Goal: Task Accomplishment & Management: Manage account settings

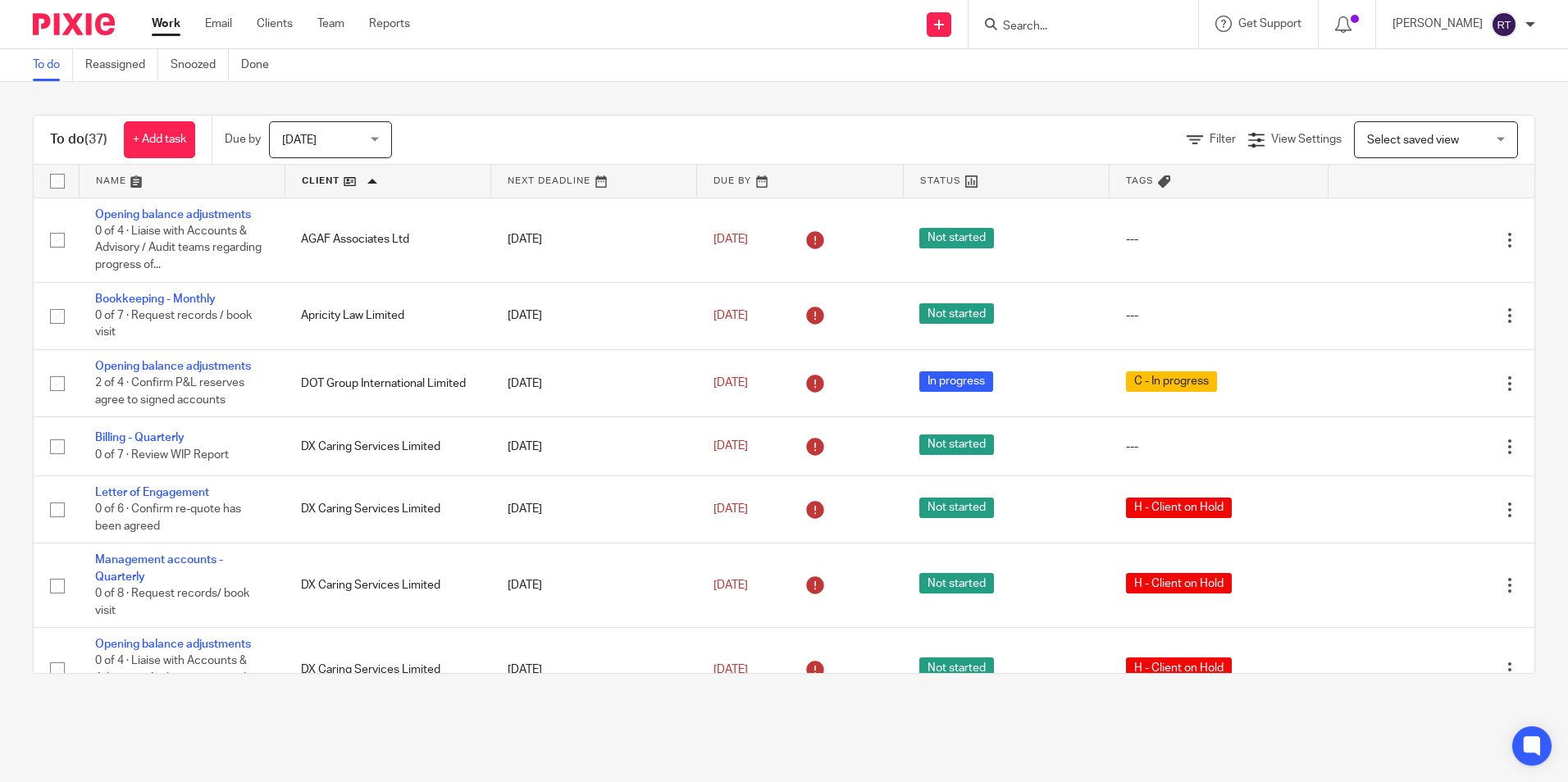
click at [289, 33] on div "Work Email Clients Team Reports Work Email Clients Team Reports Settings" at bounding box center [285, 24] width 299 height 48
click at [284, 27] on link "Clients" at bounding box center [275, 23] width 36 height 16
click at [1075, 25] on input "Search" at bounding box center [1075, 27] width 148 height 14
type input "c"
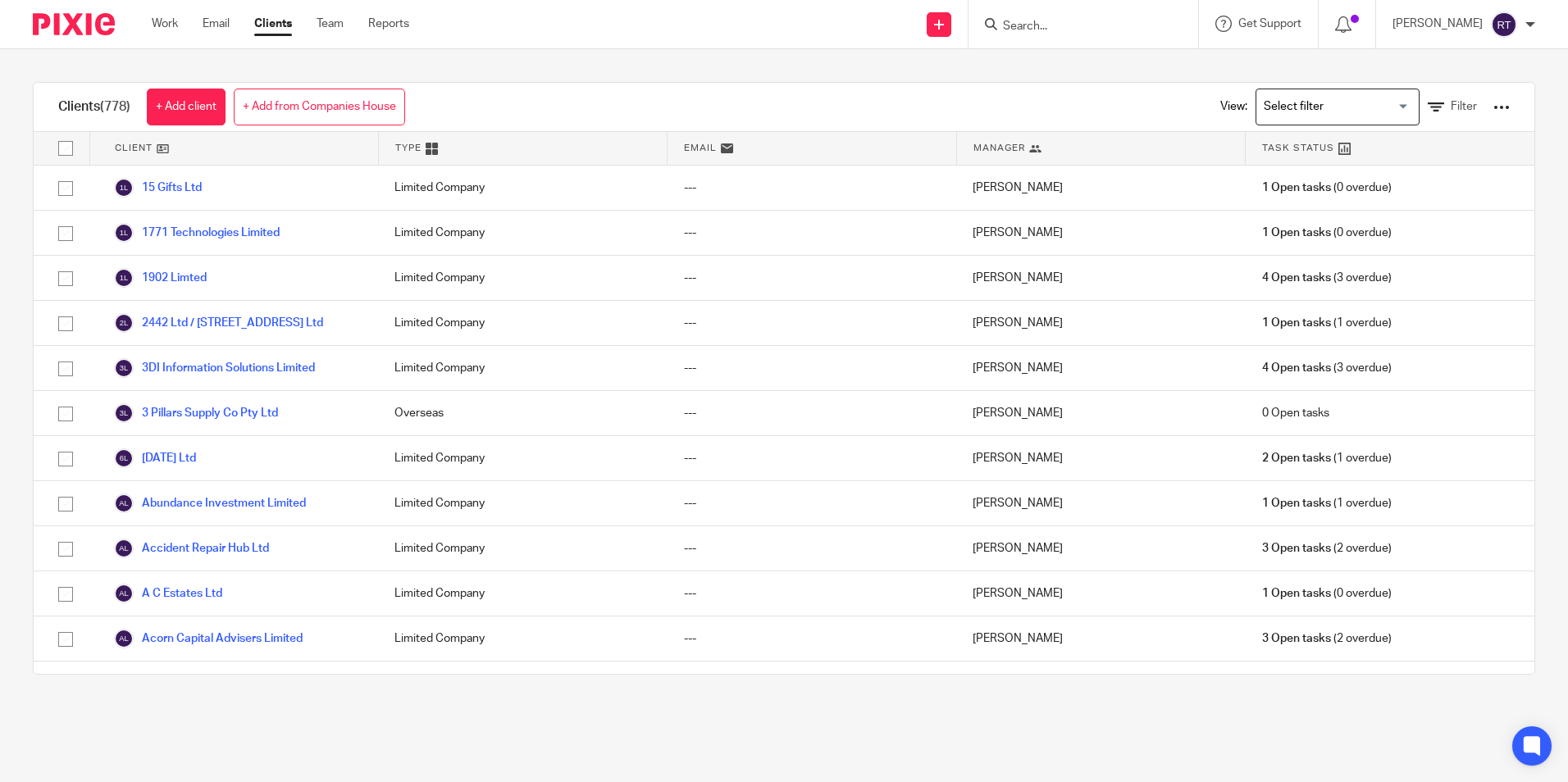
click at [1080, 33] on input "Search" at bounding box center [1075, 27] width 148 height 14
type input "culver law"
click button "submit" at bounding box center [0, 0] width 0 height 0
click at [1130, 58] on link at bounding box center [1099, 64] width 203 height 24
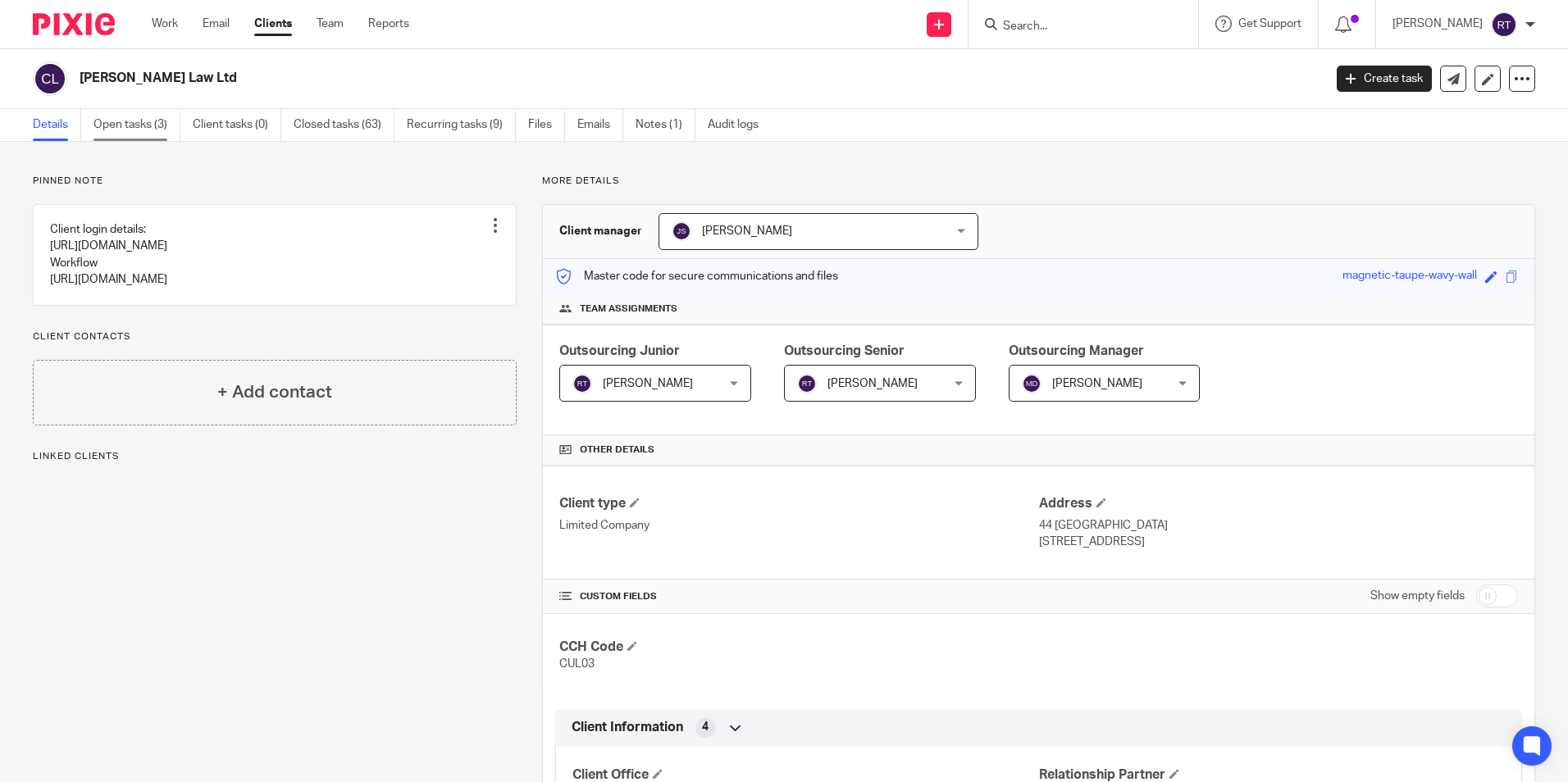
click at [159, 120] on link "Open tasks (3)" at bounding box center [136, 125] width 87 height 32
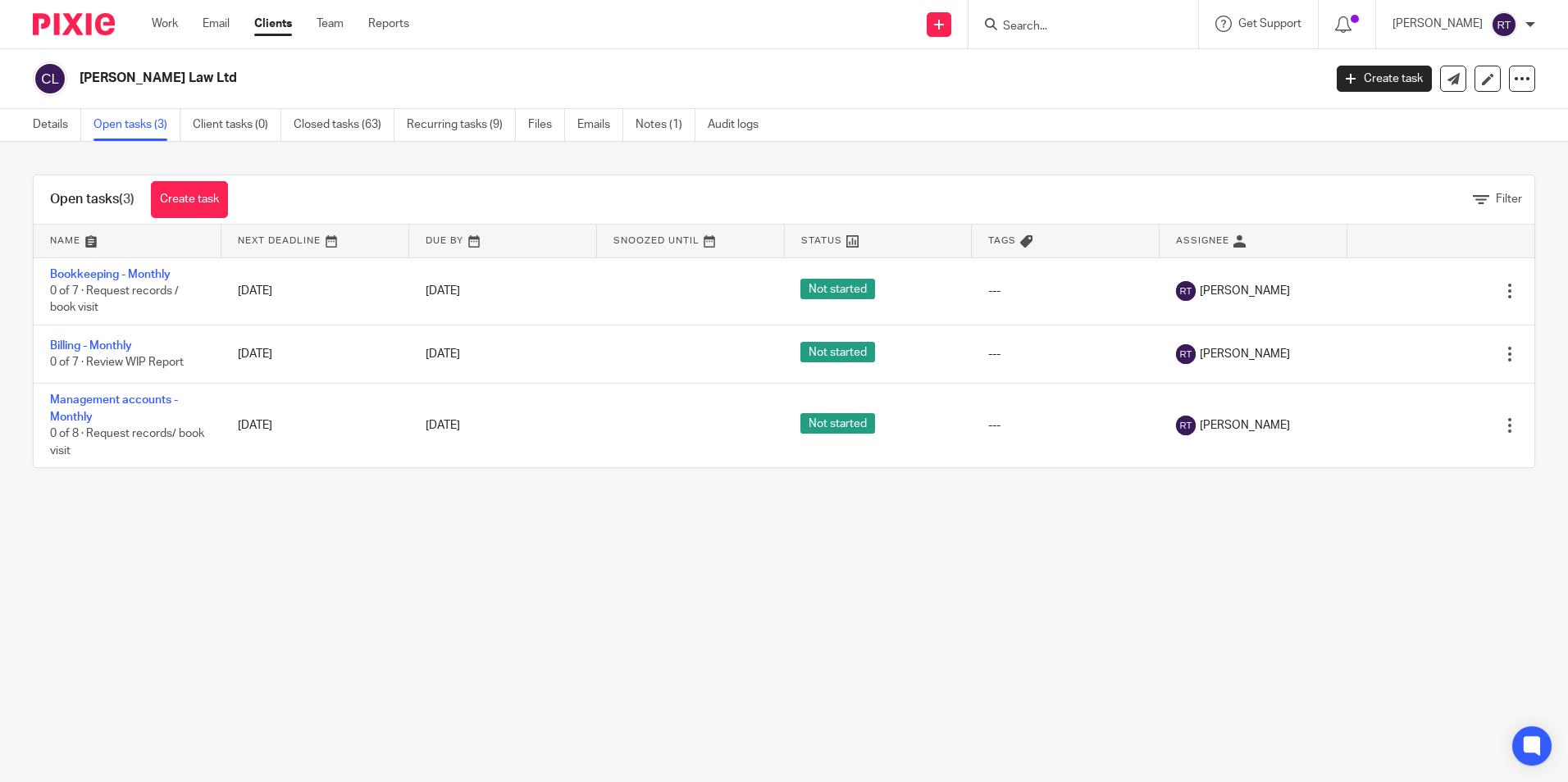
click at [1035, 30] on input "Search" at bounding box center [1075, 27] width 148 height 14
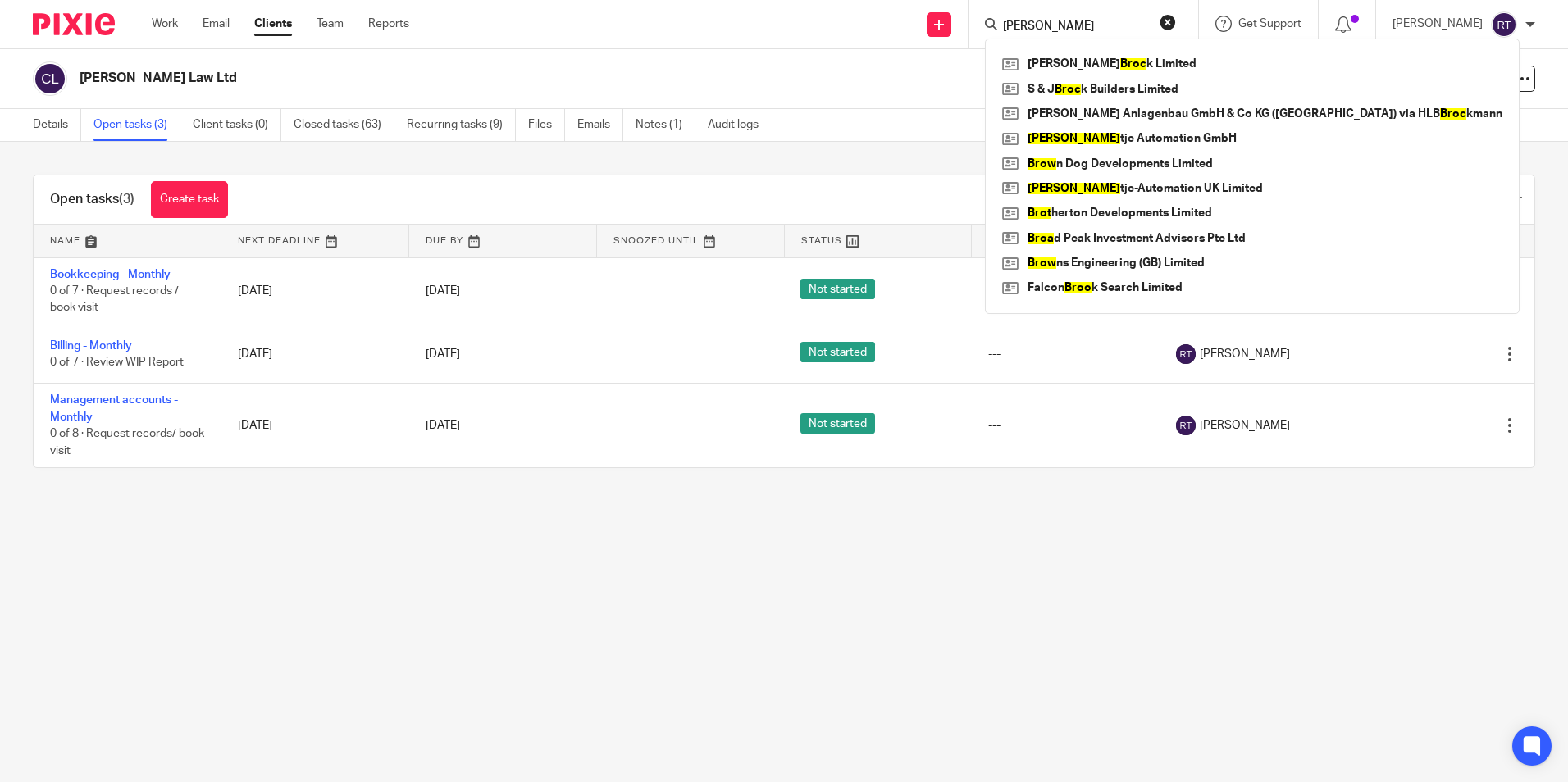
type input "brock"
click button "submit" at bounding box center [0, 0] width 0 height 0
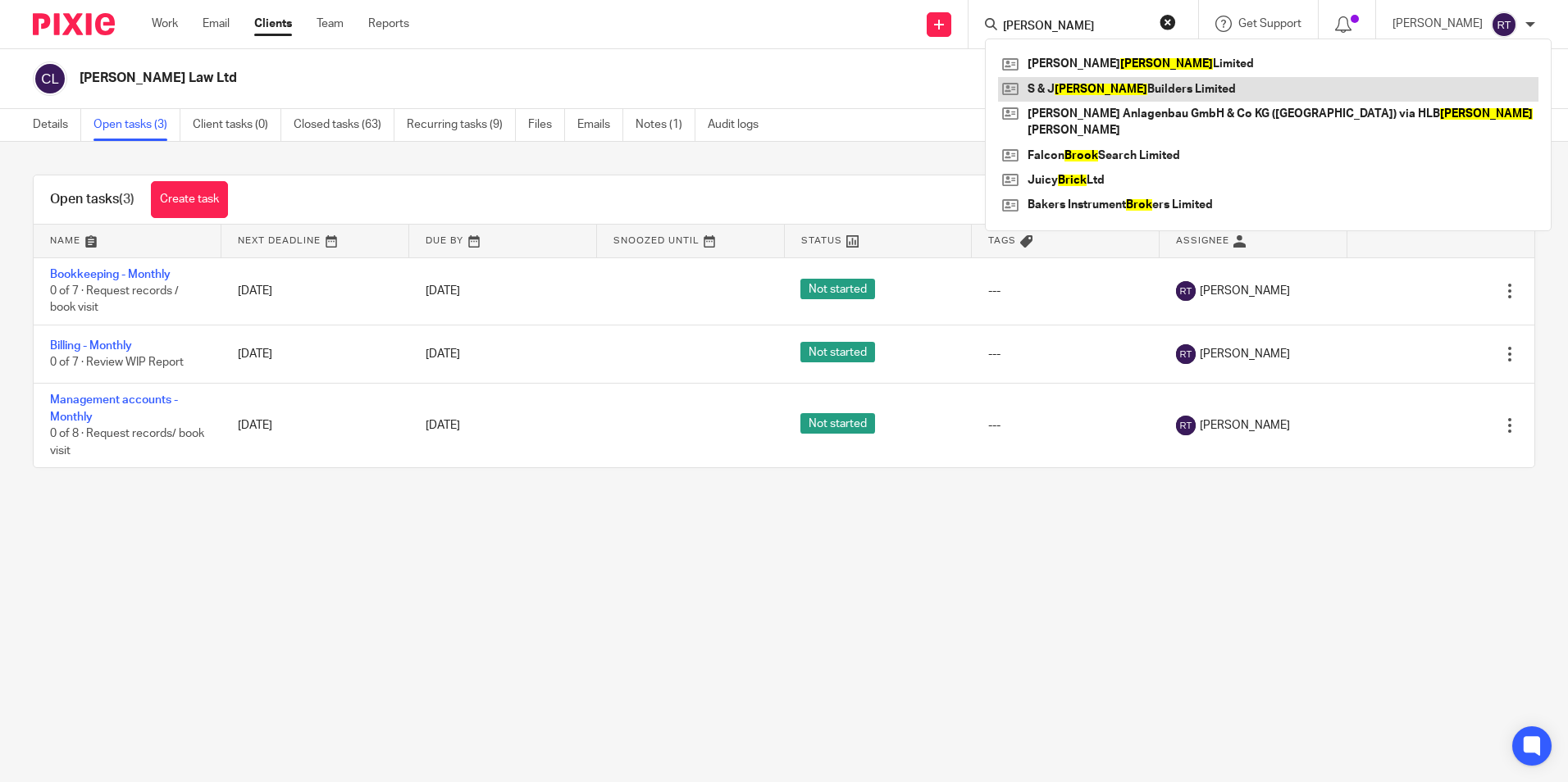
click at [1094, 85] on link at bounding box center [1268, 89] width 541 height 24
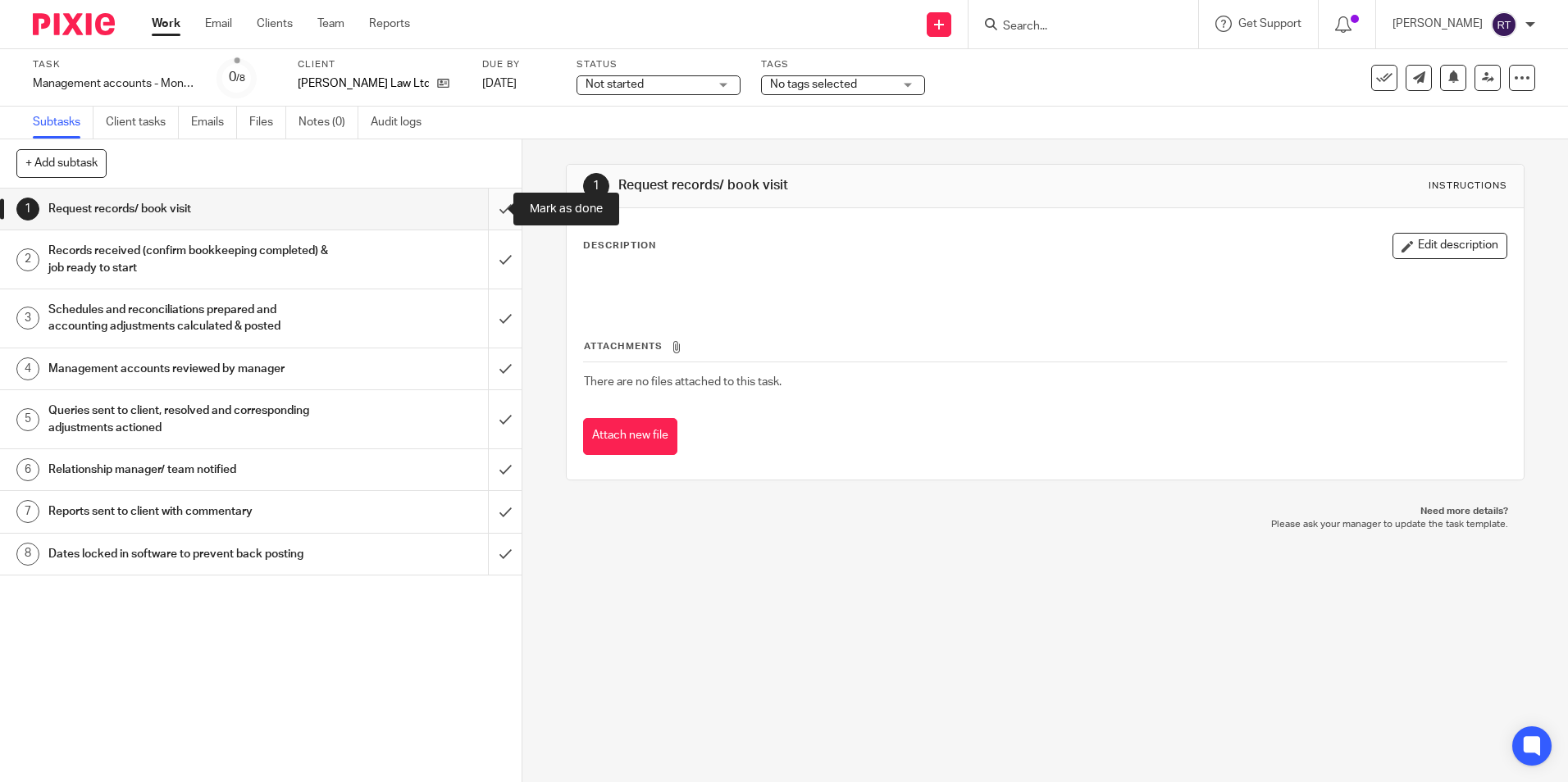
click at [487, 215] on input "submit" at bounding box center [260, 209] width 522 height 41
click at [488, 260] on input "submit" at bounding box center [260, 259] width 522 height 58
click at [492, 317] on input "submit" at bounding box center [260, 318] width 522 height 58
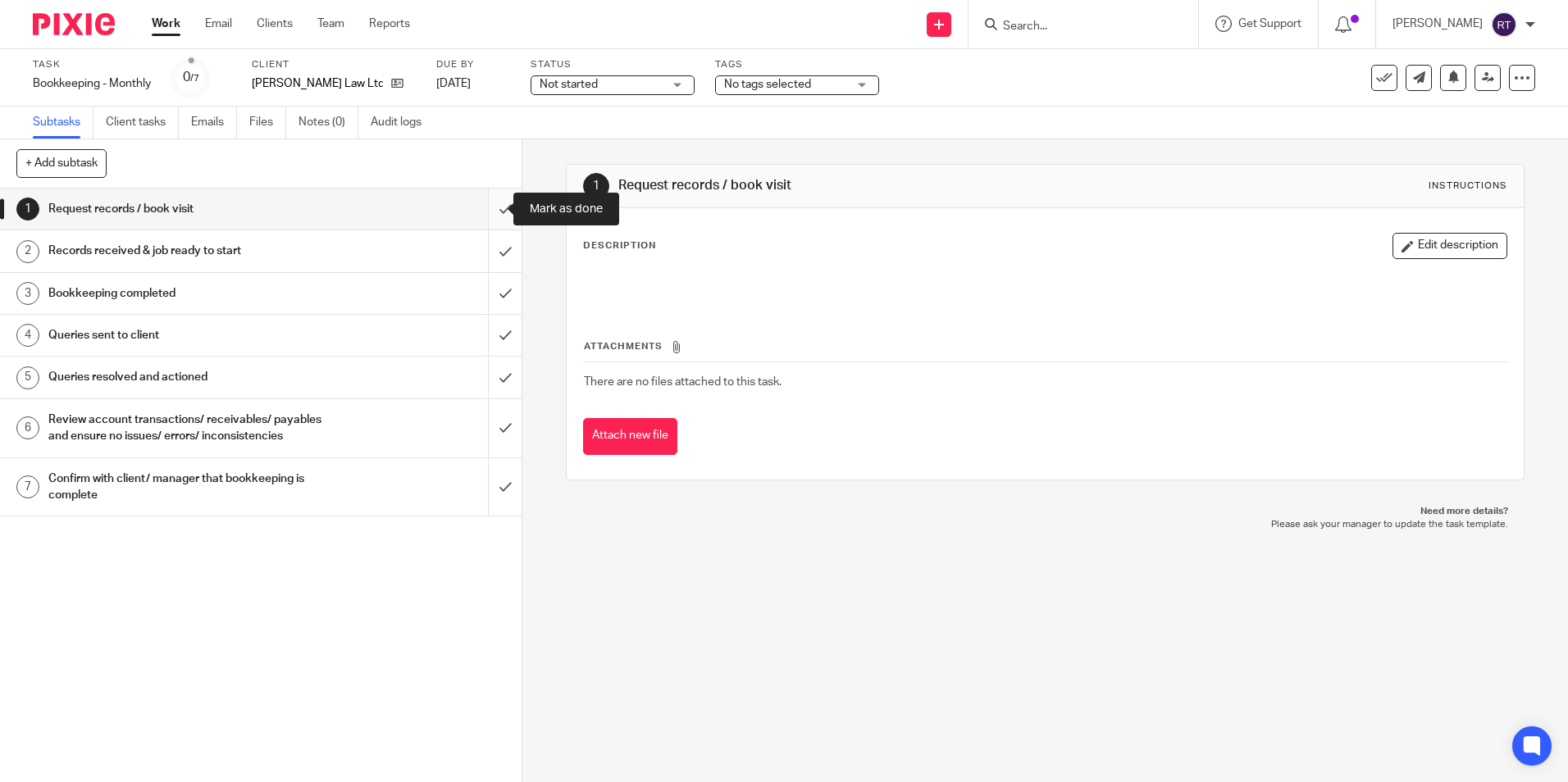
click at [490, 208] on input "submit" at bounding box center [260, 209] width 522 height 41
click at [490, 250] on input "submit" at bounding box center [260, 251] width 522 height 41
click at [487, 293] on input "submit" at bounding box center [260, 293] width 522 height 41
click at [491, 329] on input "submit" at bounding box center [260, 336] width 522 height 41
click at [491, 387] on input "submit" at bounding box center [260, 378] width 522 height 41
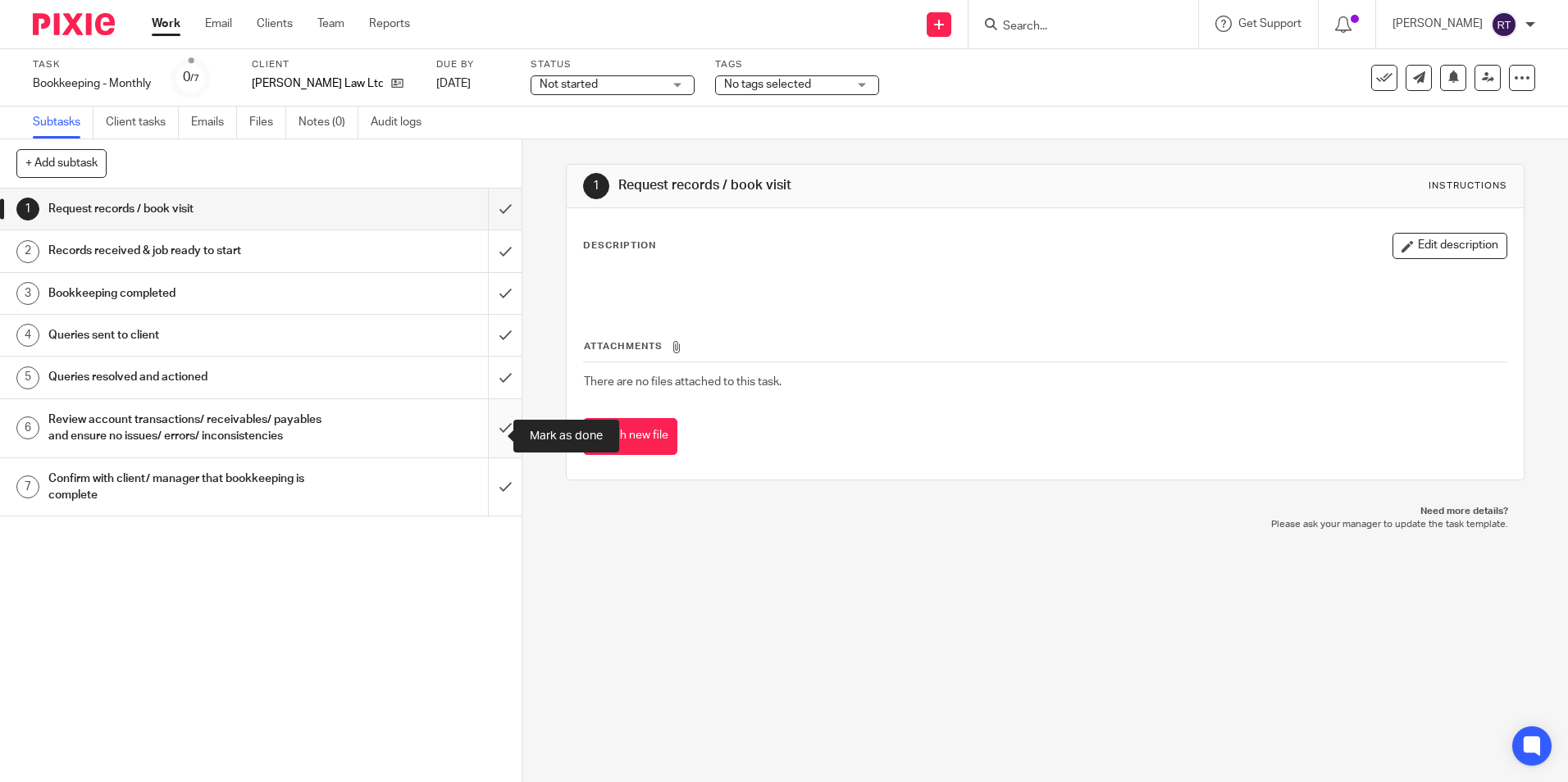
click at [484, 430] on input "submit" at bounding box center [260, 428] width 522 height 58
click at [499, 506] on input "submit" at bounding box center [260, 487] width 522 height 58
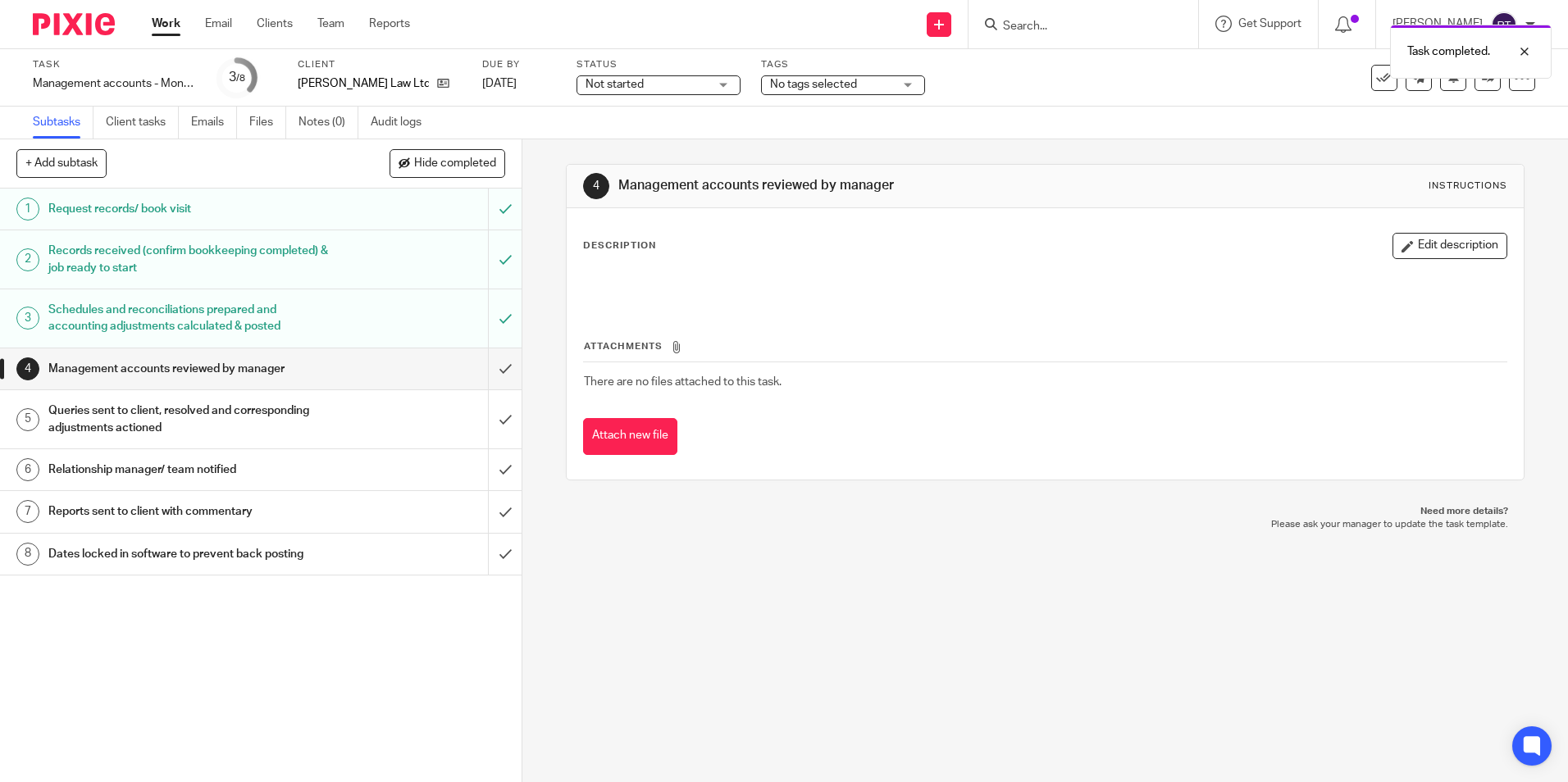
click at [717, 82] on div "Not started Not started" at bounding box center [658, 85] width 164 height 20
click at [689, 137] on li "In progress" at bounding box center [658, 145] width 162 height 34
click at [908, 86] on div "No tags selected" at bounding box center [842, 85] width 164 height 20
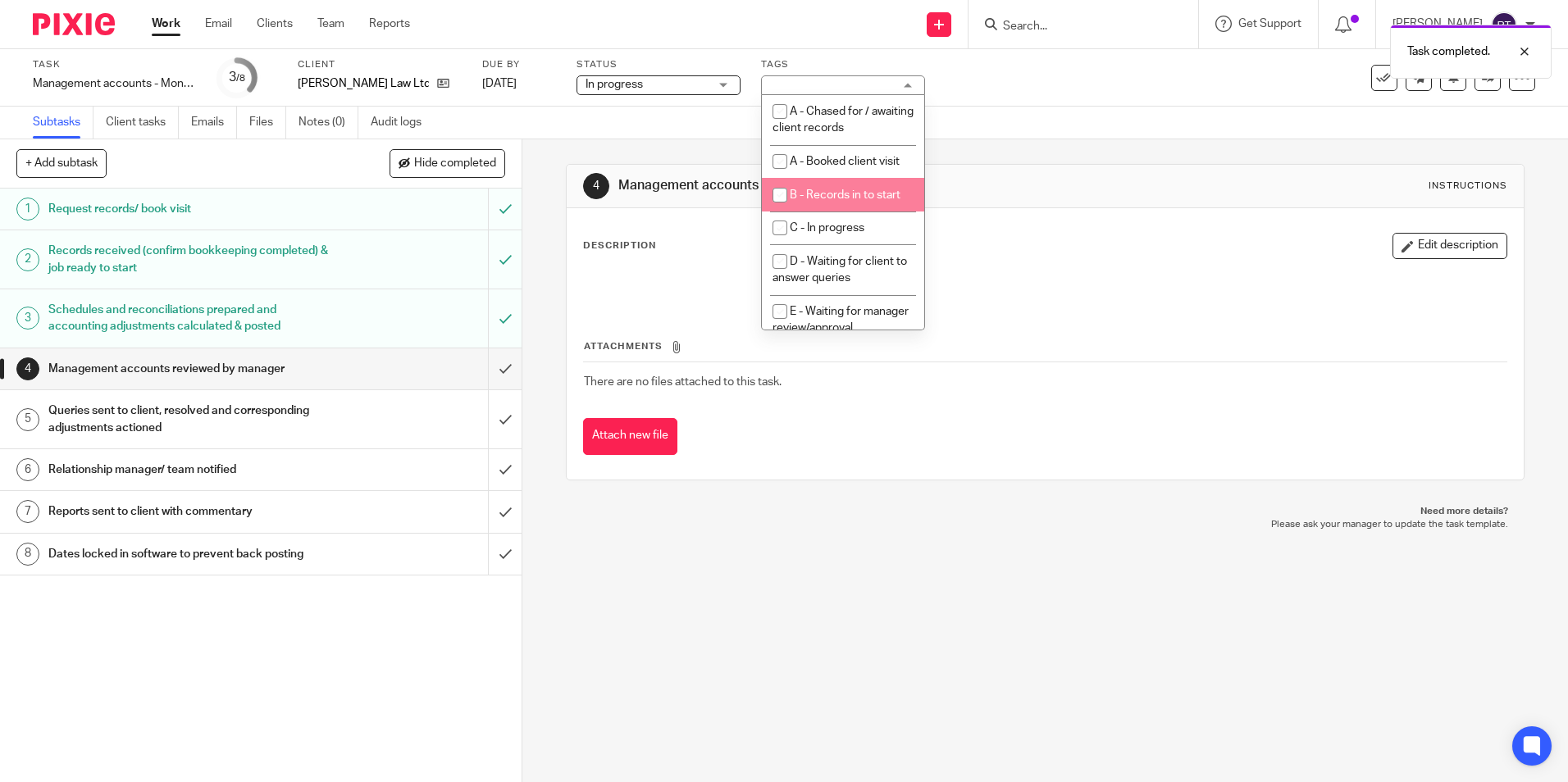
scroll to position [82, 0]
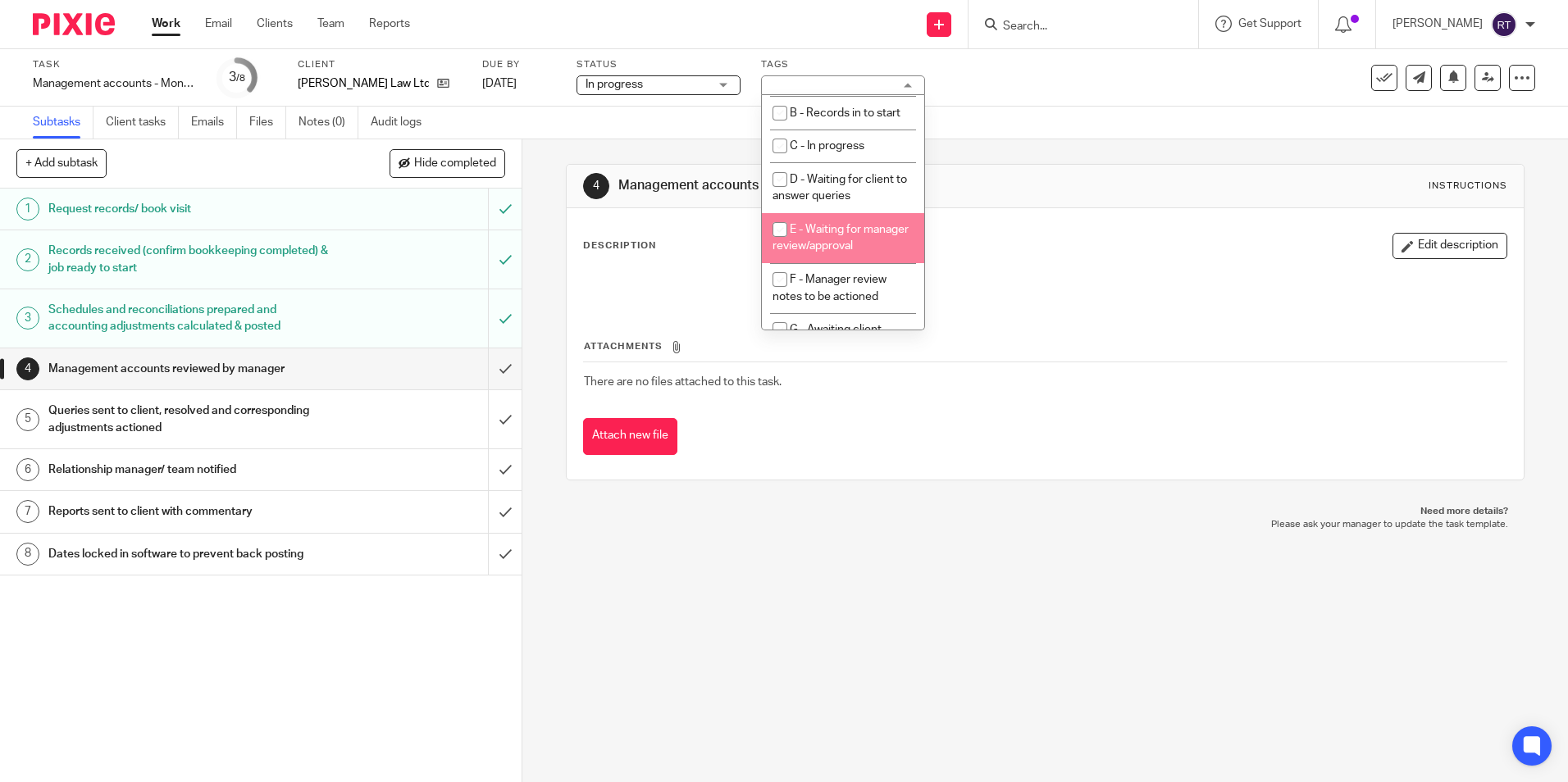
click at [783, 224] on input "checkbox" at bounding box center [780, 229] width 31 height 31
checkbox input "true"
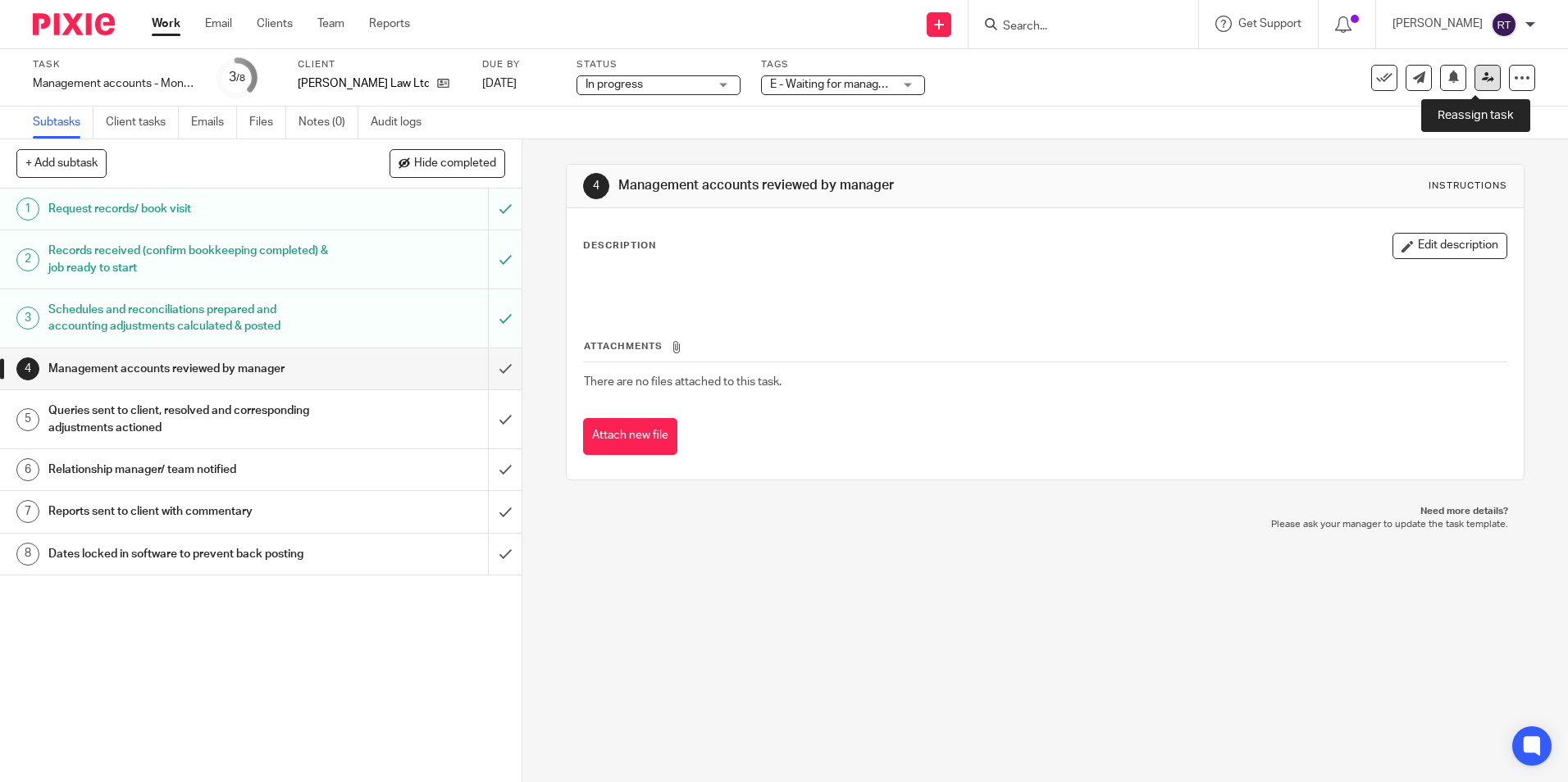
click at [1475, 82] on link at bounding box center [1487, 77] width 26 height 26
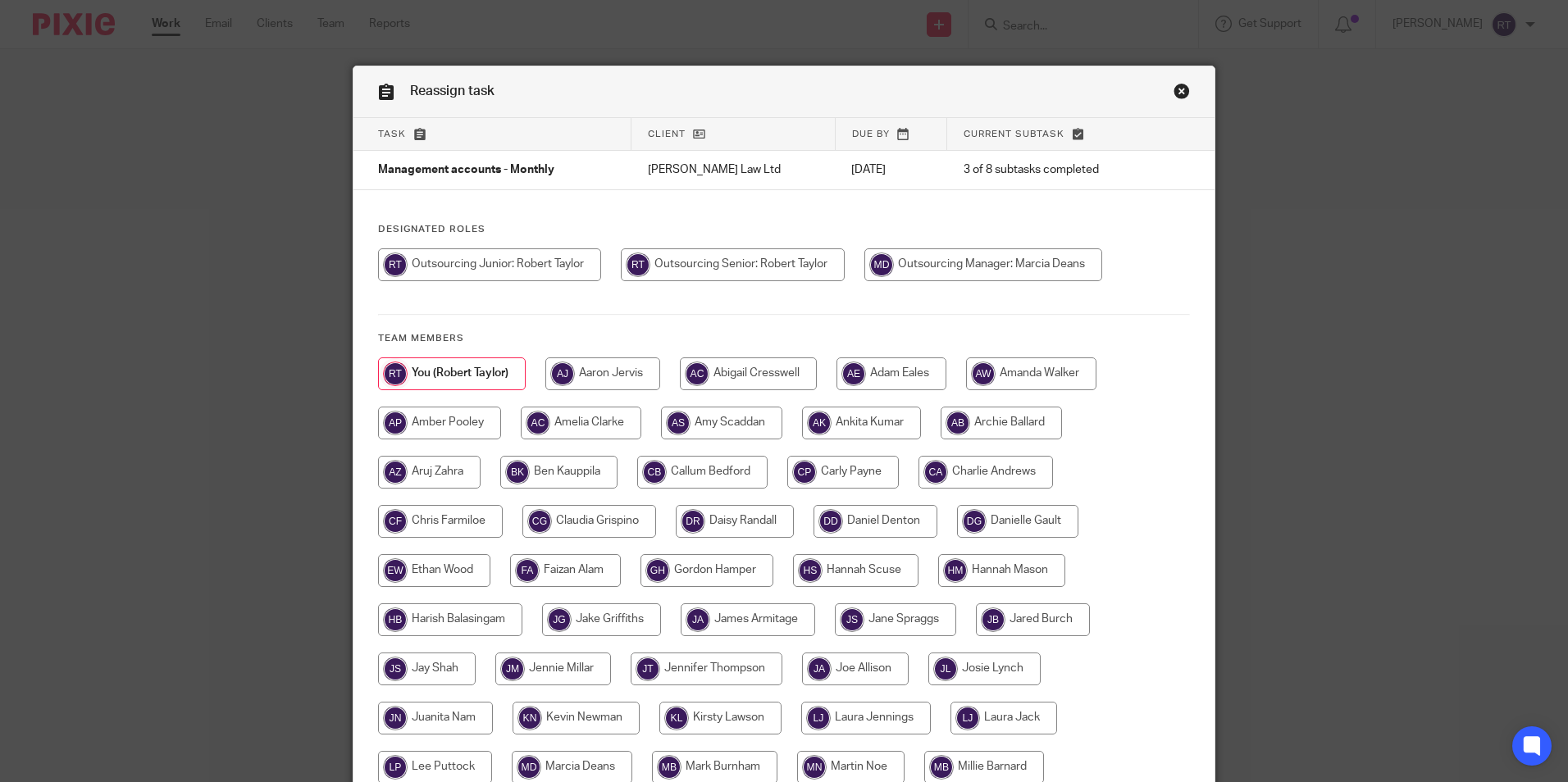
click at [1009, 264] on input "radio" at bounding box center [984, 265] width 238 height 33
radio input "true"
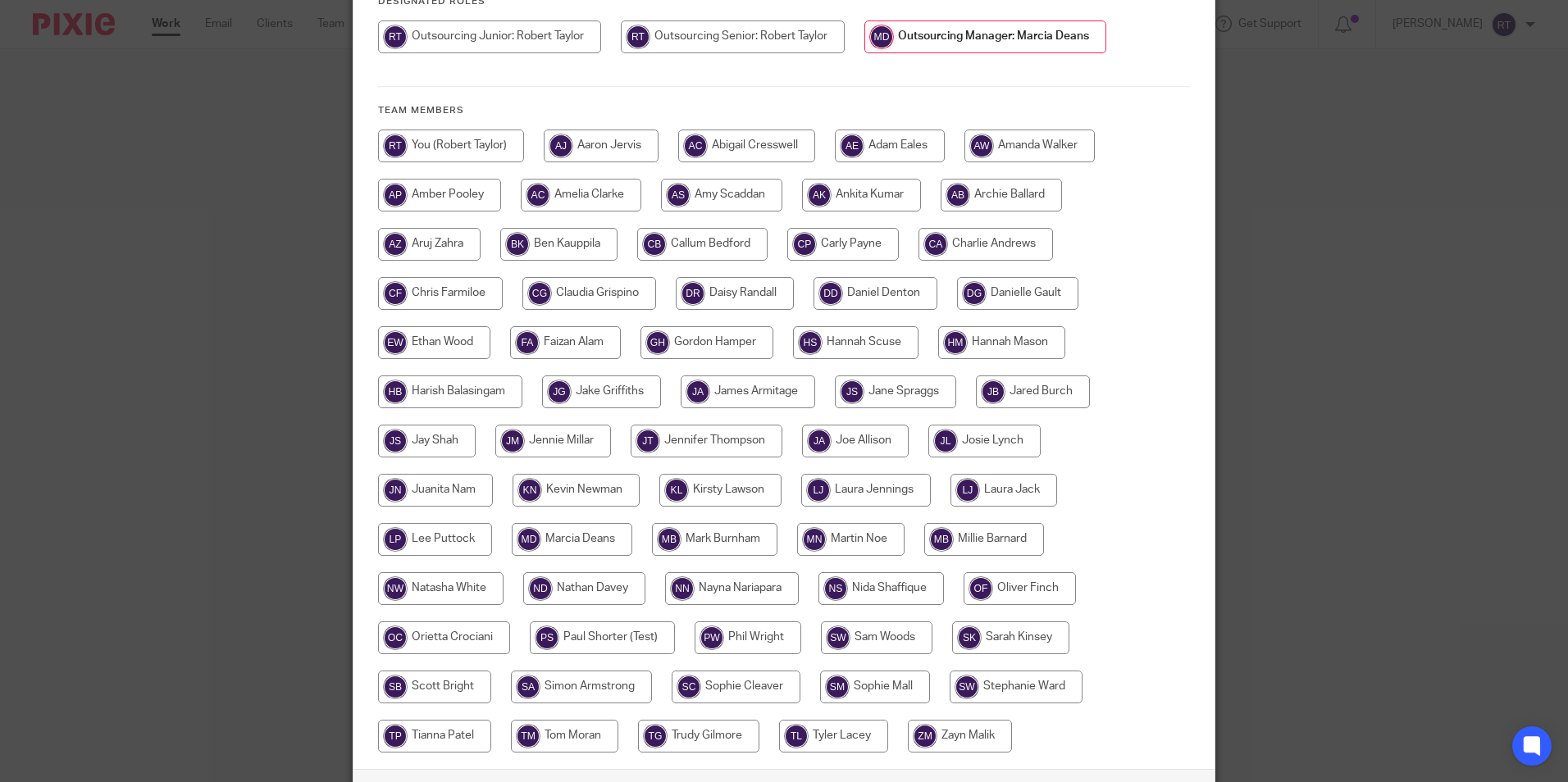
scroll to position [350, 0]
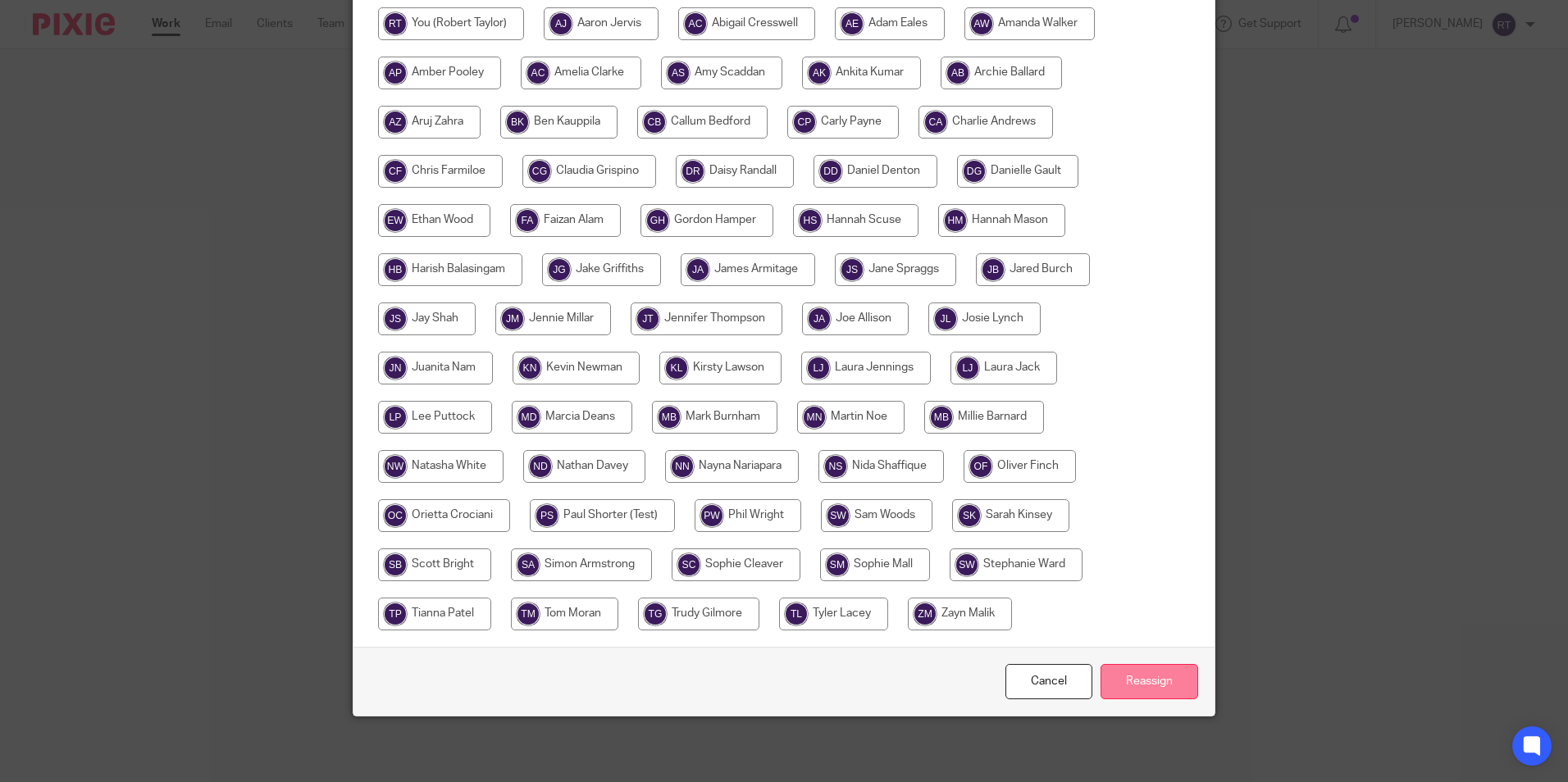
click at [1141, 672] on input "Reassign" at bounding box center [1149, 681] width 98 height 35
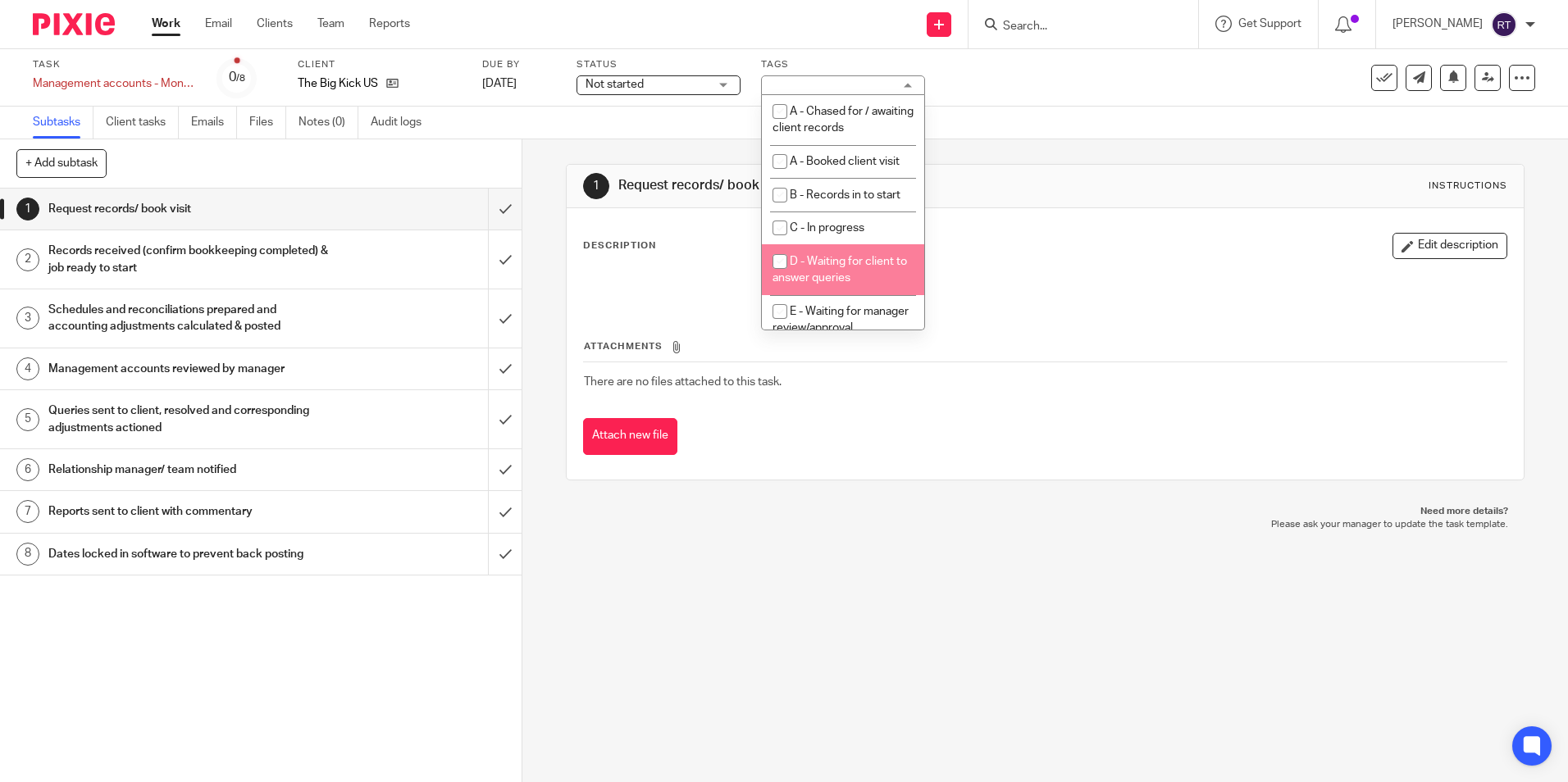
scroll to position [166, 0]
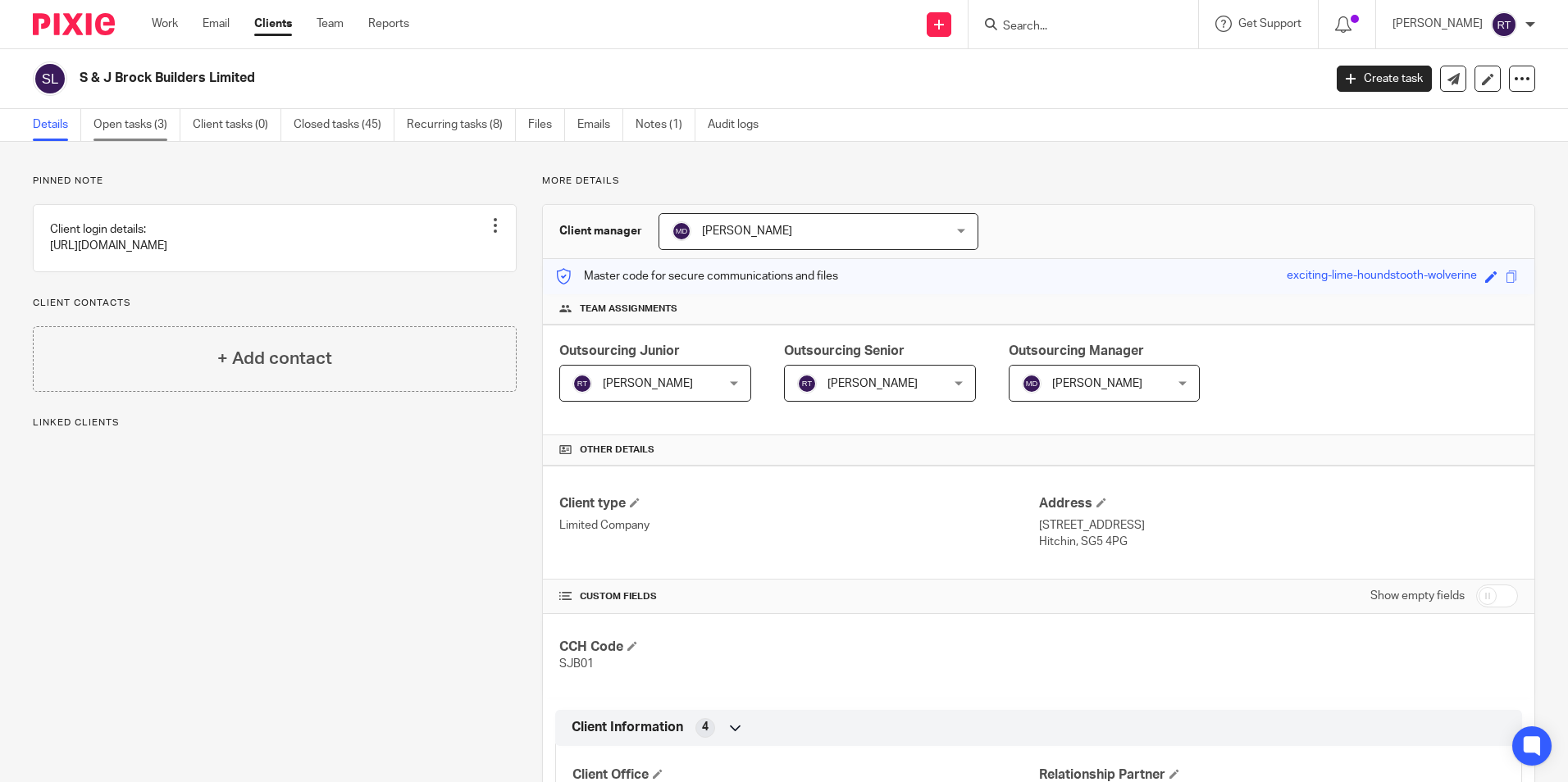
click at [151, 126] on link "Open tasks (3)" at bounding box center [136, 125] width 87 height 32
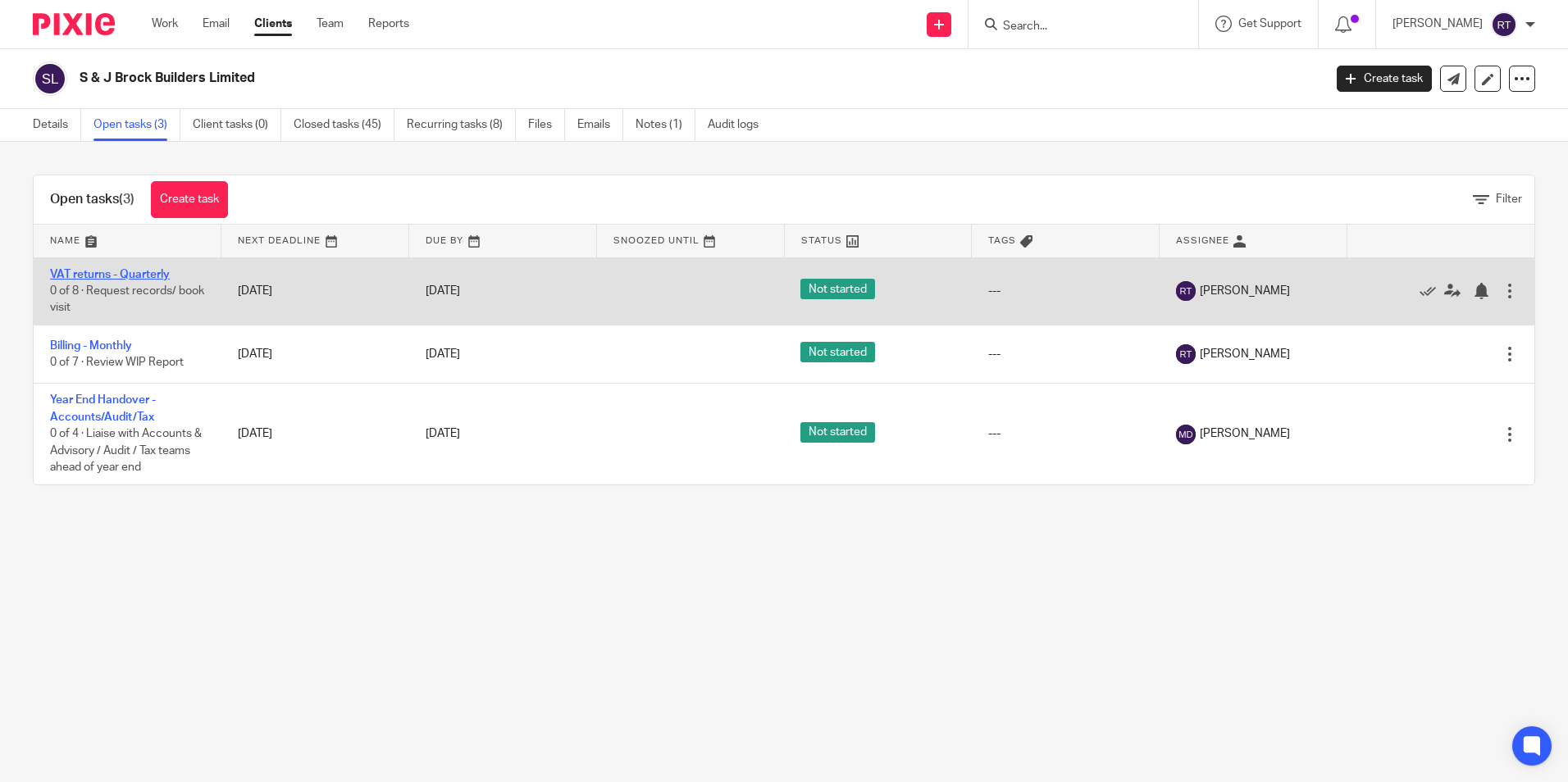
click at [132, 273] on link "VAT returns - Quarterly" at bounding box center [110, 275] width 120 height 12
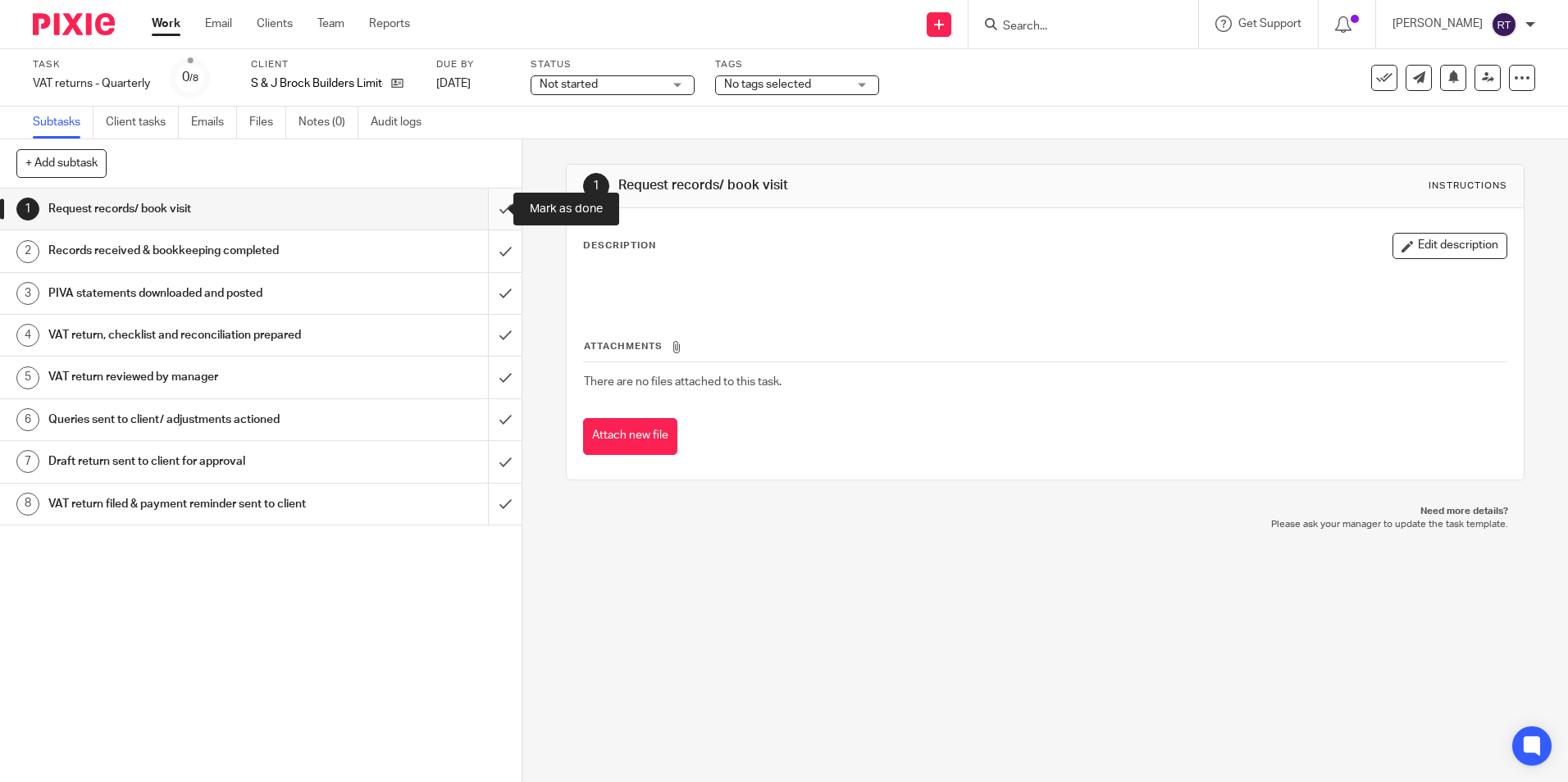
click at [492, 210] on input "submit" at bounding box center [260, 209] width 522 height 41
click at [494, 251] on input "submit" at bounding box center [260, 251] width 522 height 41
click at [489, 296] on input "submit" at bounding box center [260, 293] width 522 height 41
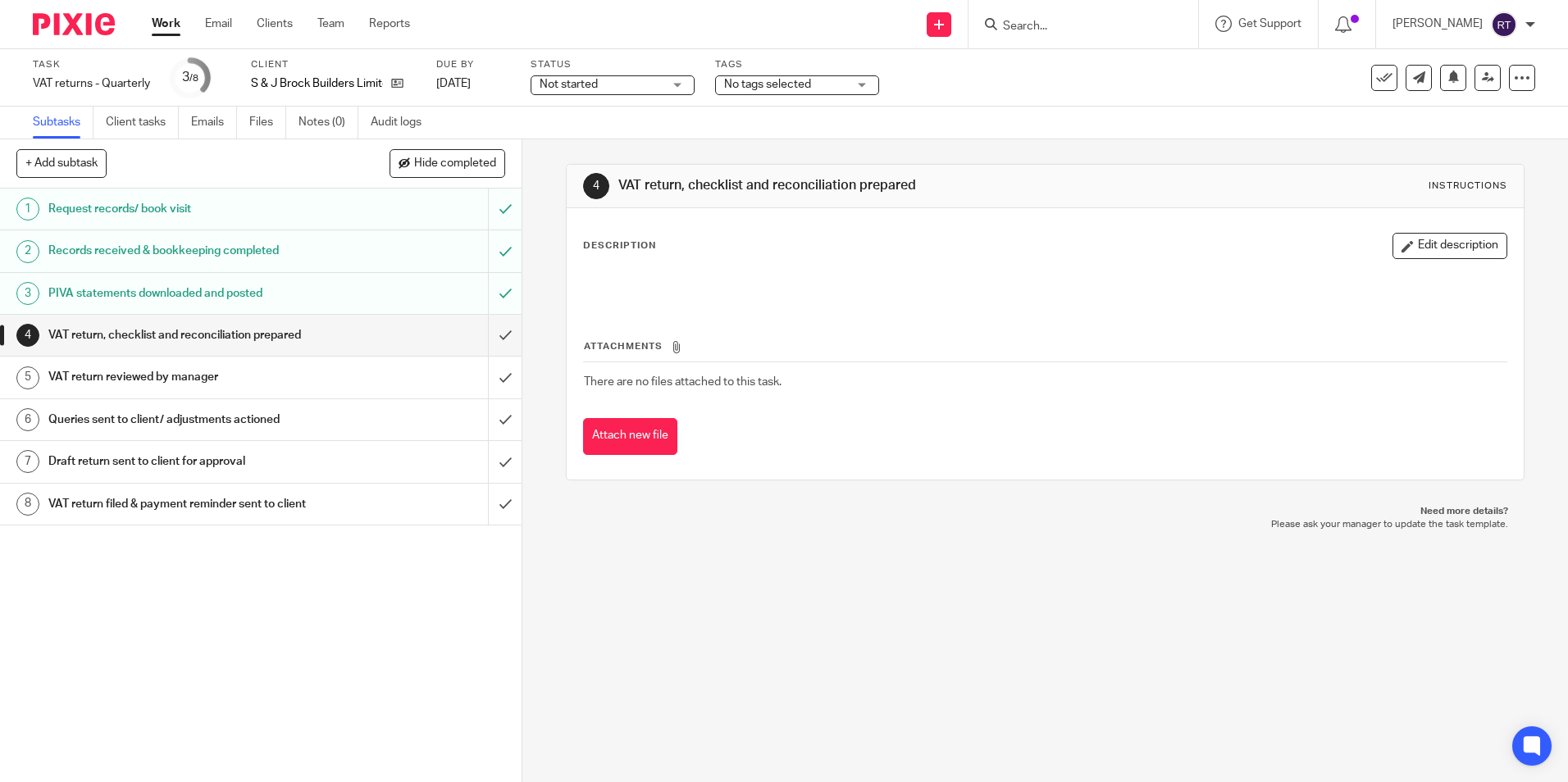
click at [493, 334] on input "submit" at bounding box center [260, 336] width 522 height 41
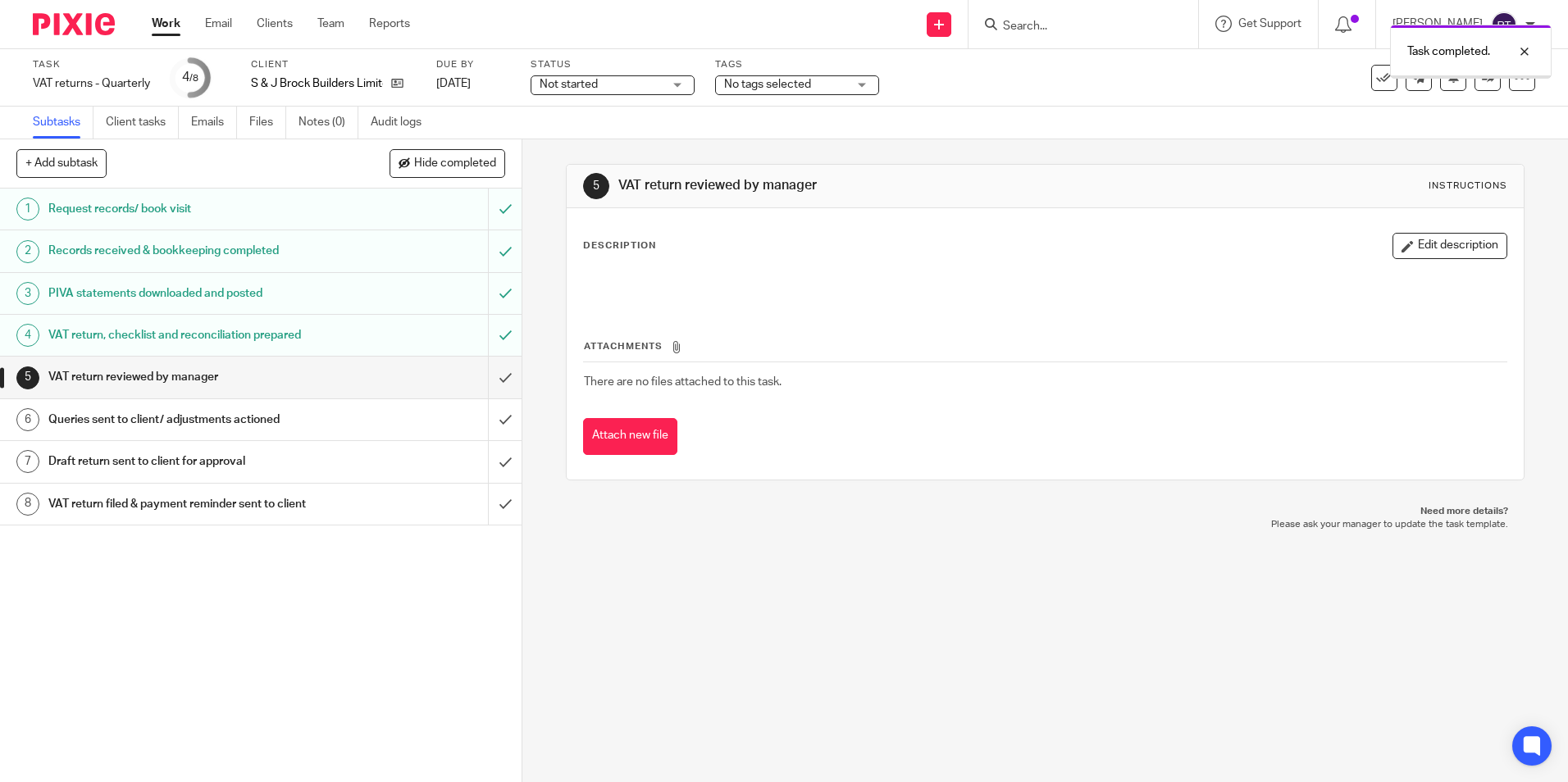
click at [627, 95] on div "Status Not started Not started Not started In progress 1" at bounding box center [612, 78] width 164 height 39
click at [639, 89] on span "Not started" at bounding box center [601, 84] width 123 height 17
click at [647, 134] on li "In progress" at bounding box center [612, 145] width 162 height 34
click at [860, 75] on div "Task completed." at bounding box center [1168, 47] width 768 height 63
click at [870, 85] on div "No tags selected" at bounding box center [797, 85] width 164 height 20
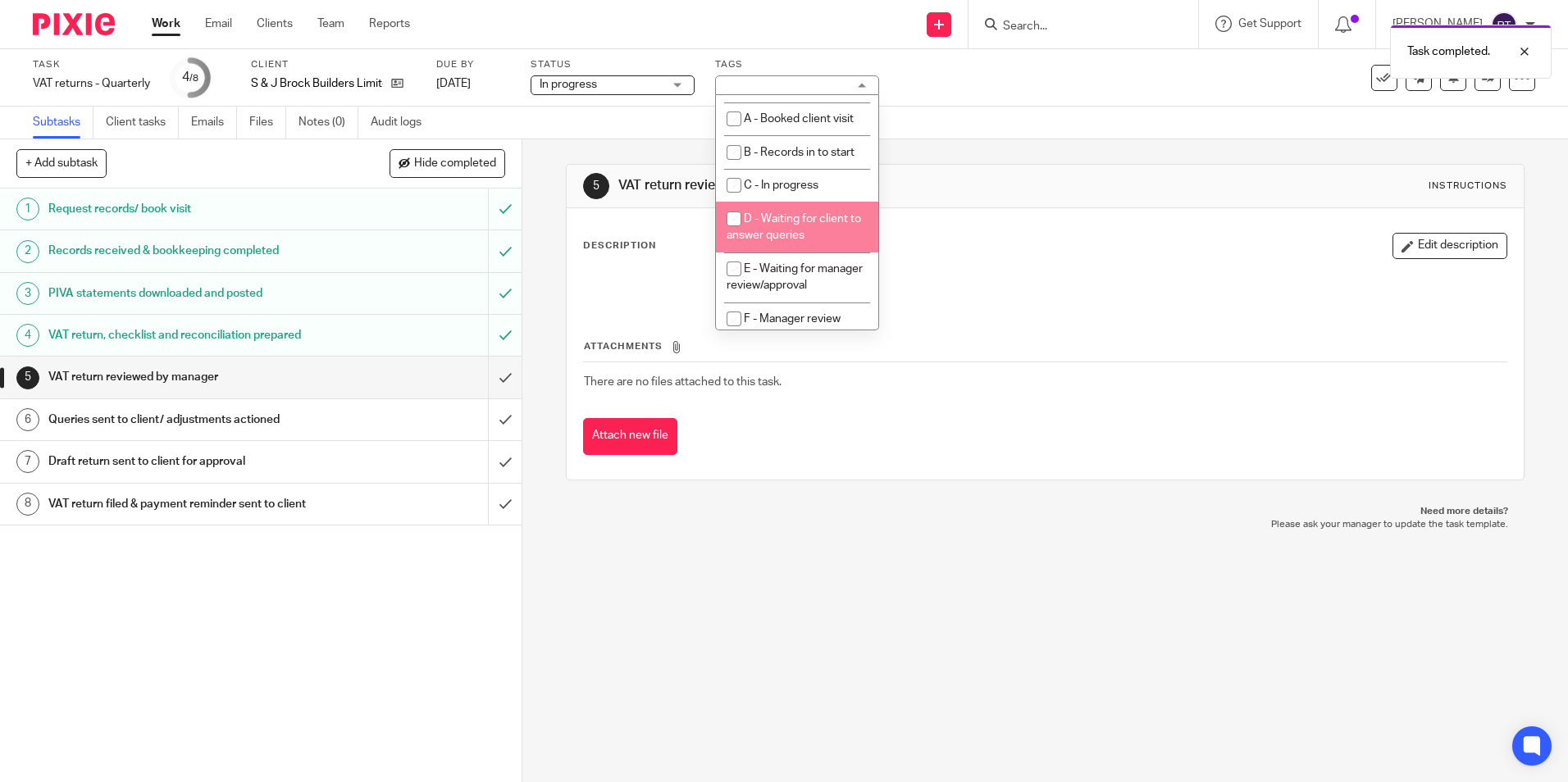
scroll to position [82, 0]
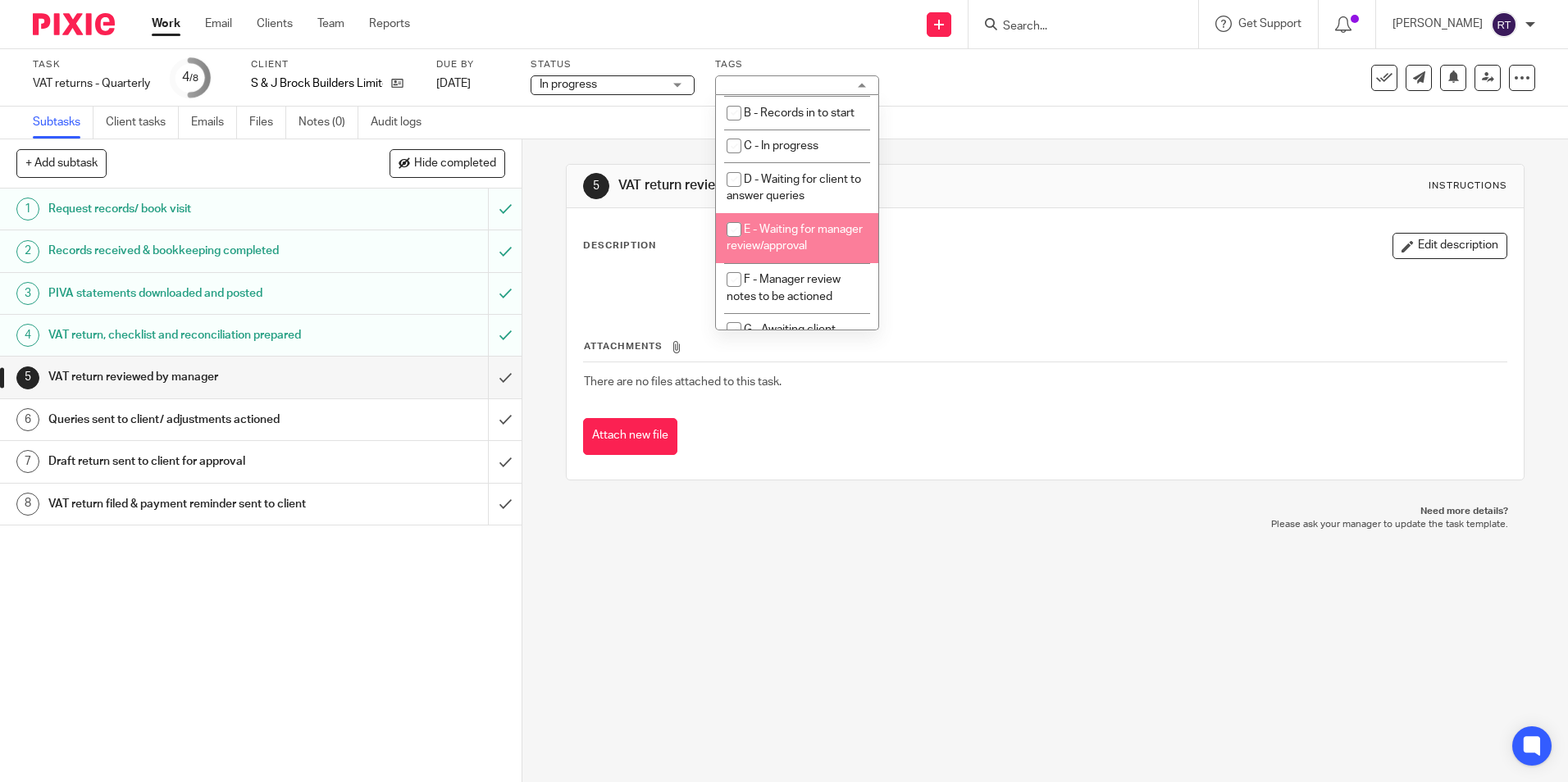
click at [739, 224] on input "checkbox" at bounding box center [734, 229] width 31 height 31
checkbox input "true"
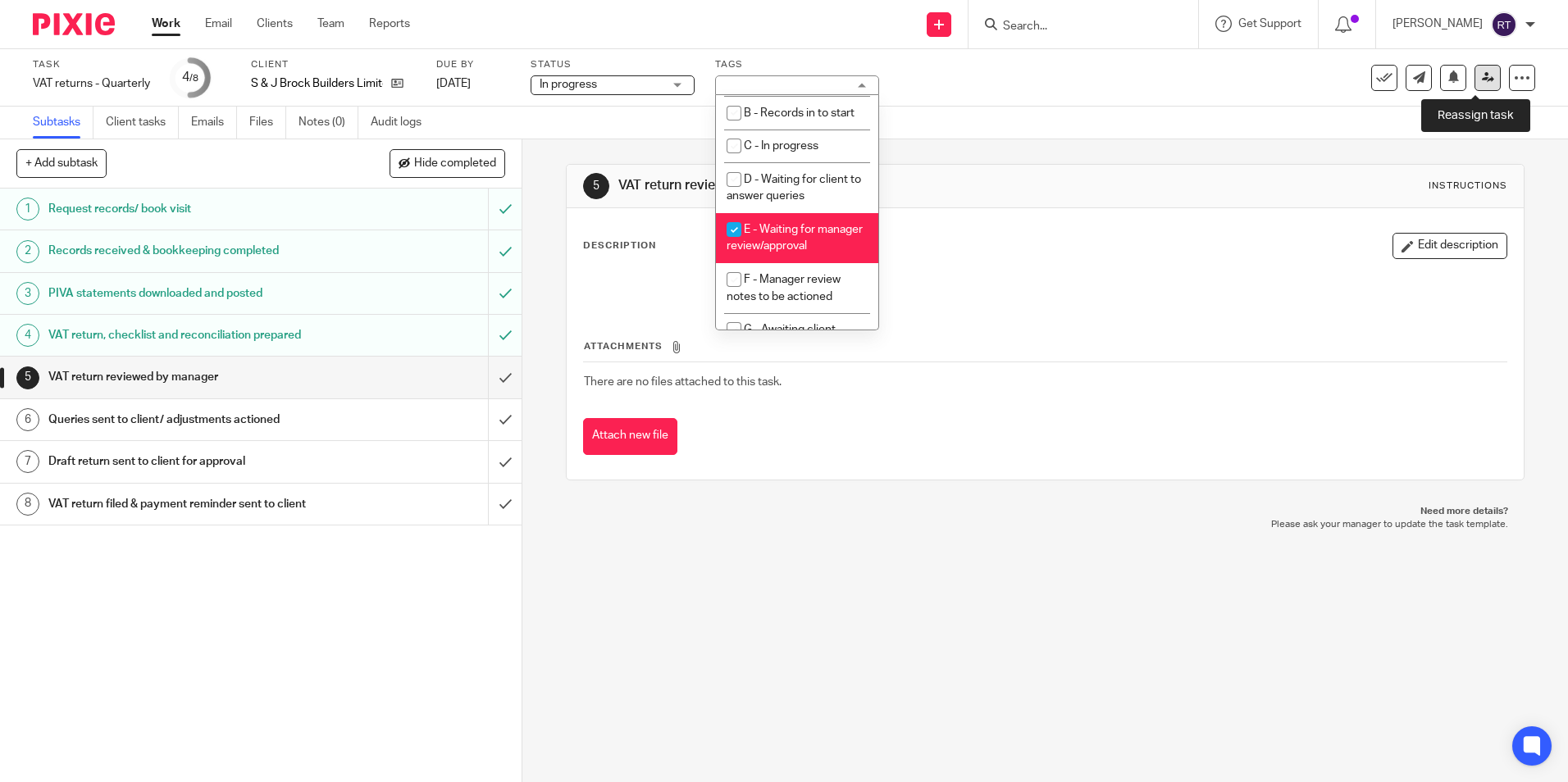
click at [1482, 77] on icon at bounding box center [1488, 78] width 13 height 13
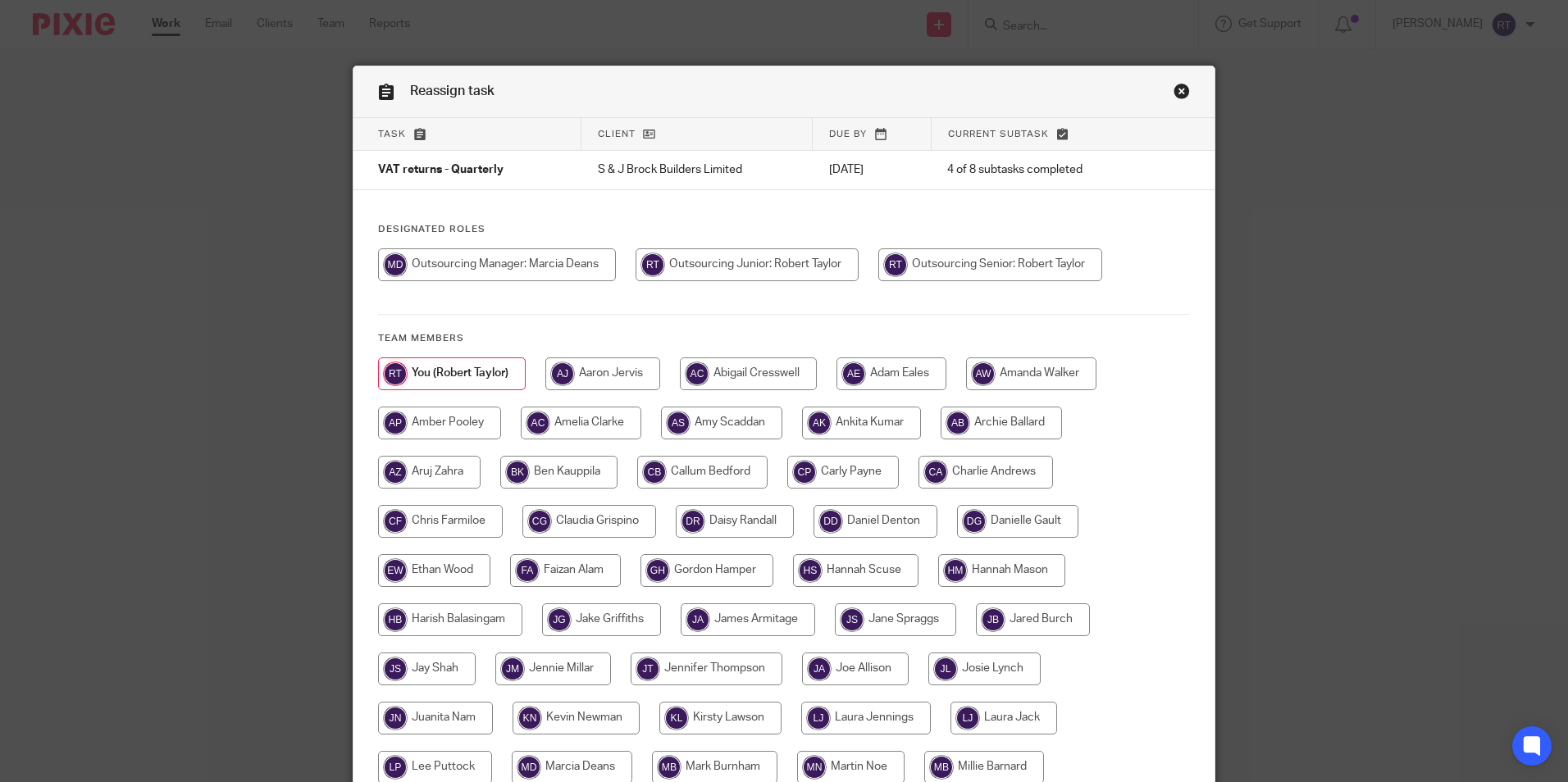
click at [548, 265] on input "radio" at bounding box center [497, 265] width 238 height 33
radio input "true"
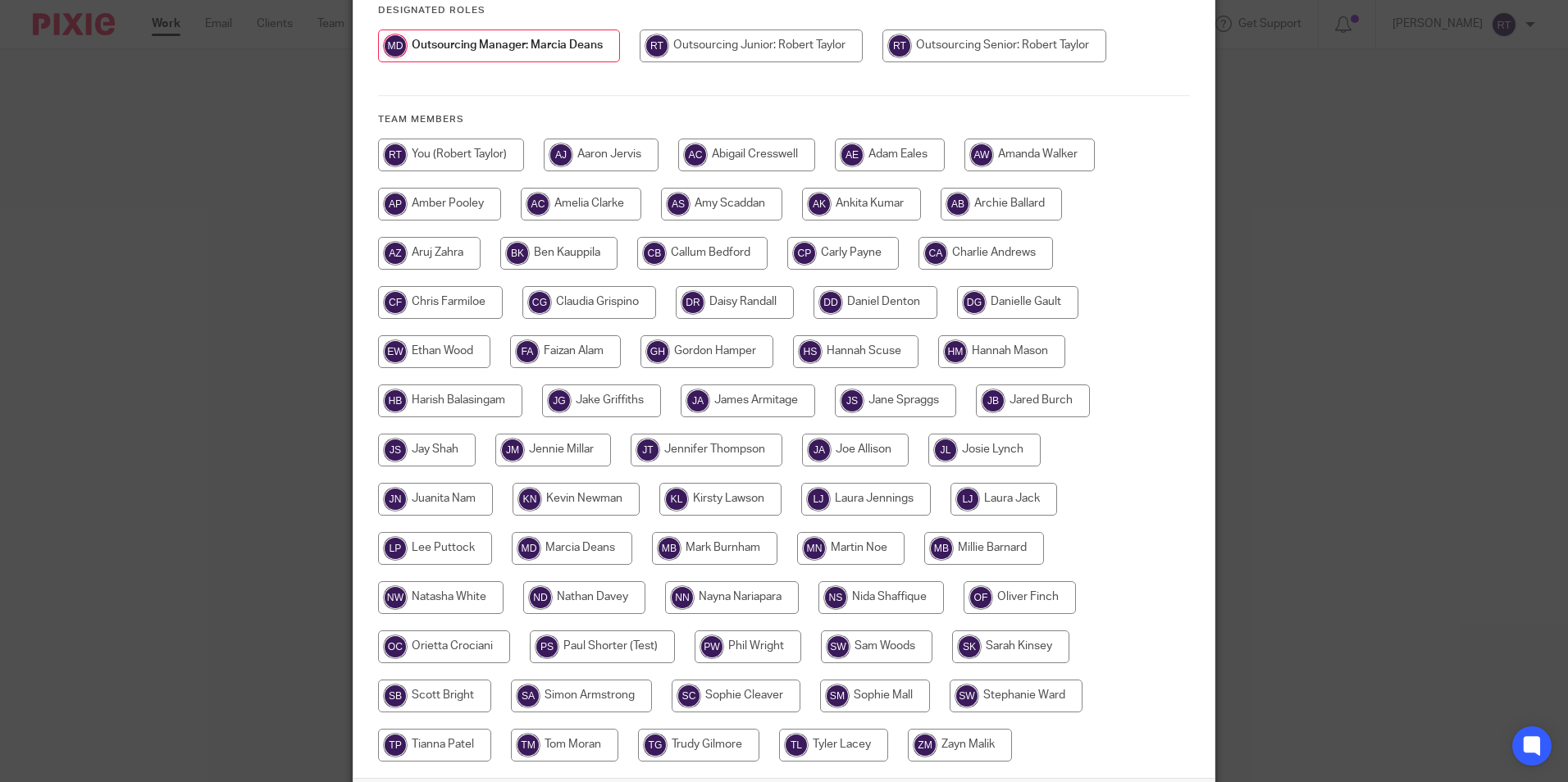
scroll to position [246, 0]
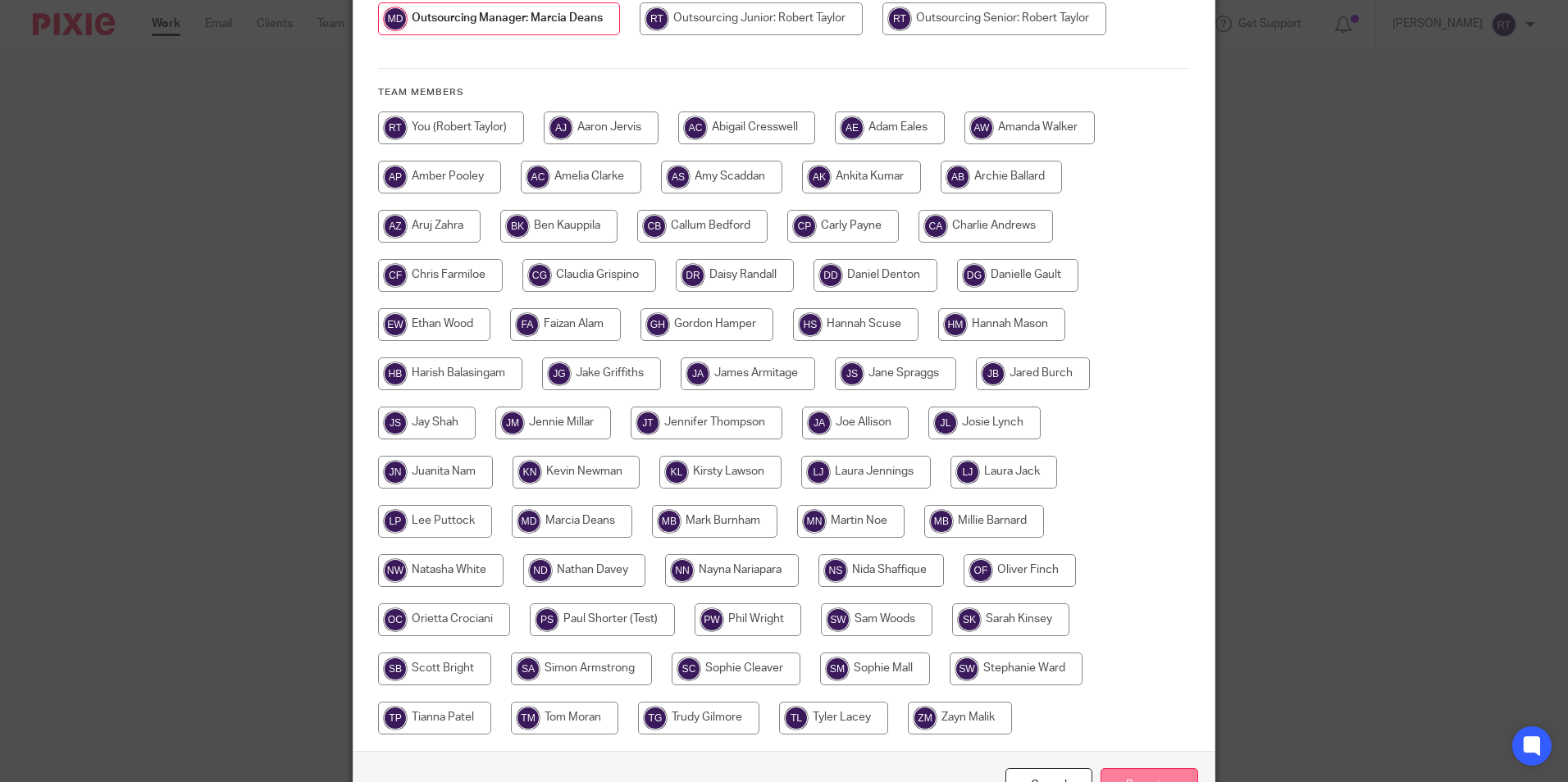
click at [1142, 778] on input "Reassign" at bounding box center [1149, 786] width 98 height 35
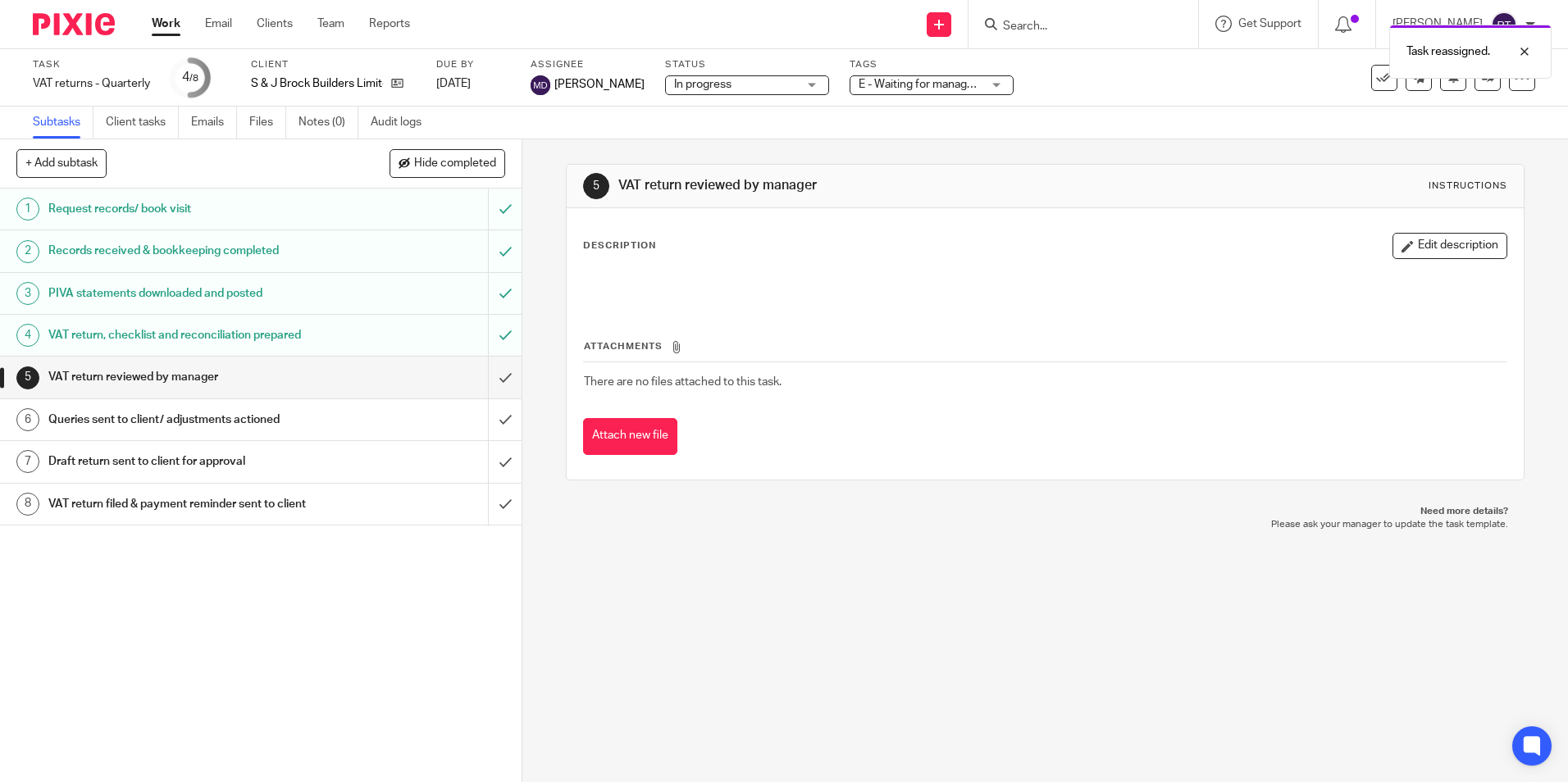
click at [71, 34] on img at bounding box center [74, 24] width 82 height 22
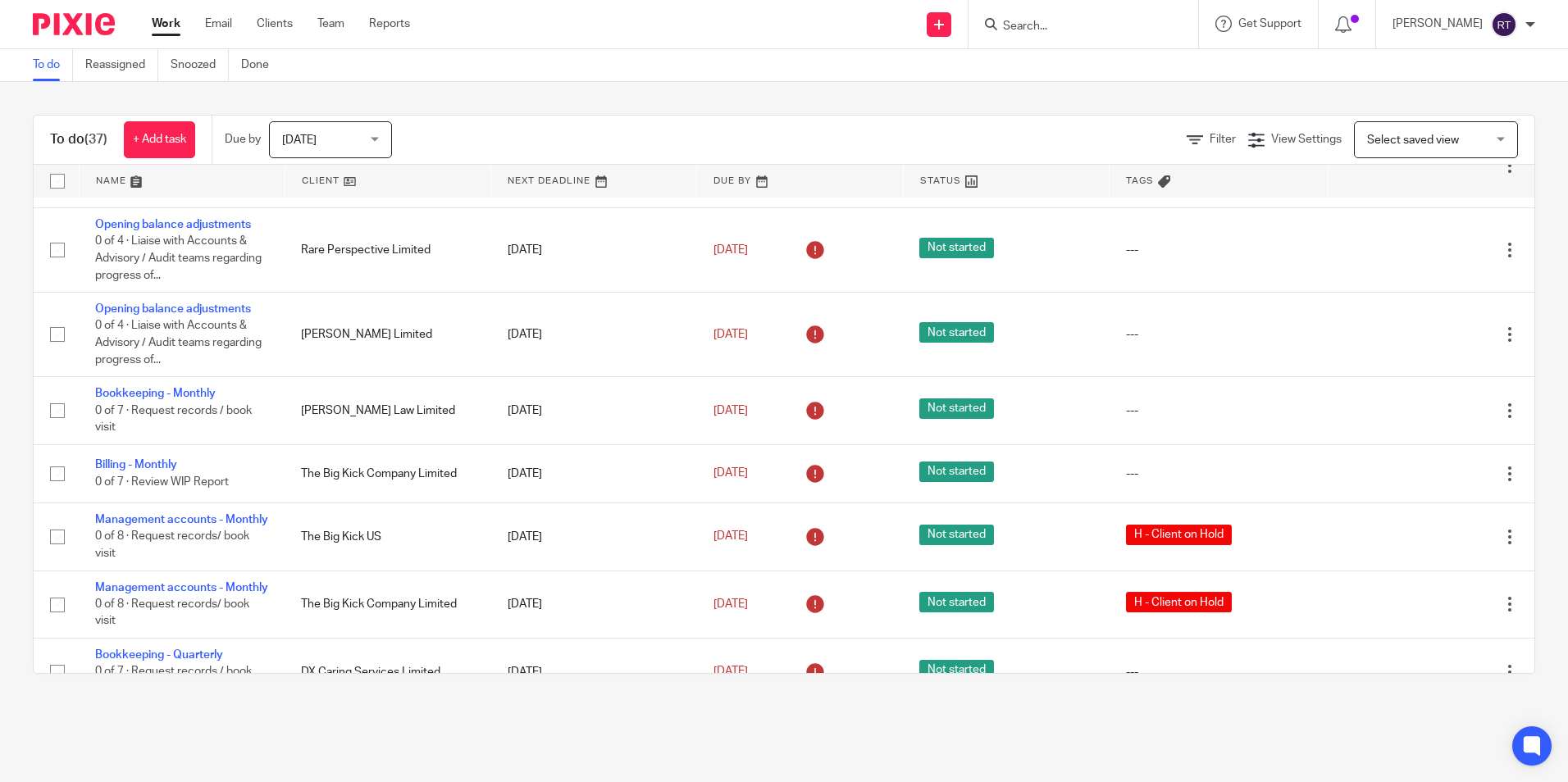
scroll to position [1677, 0]
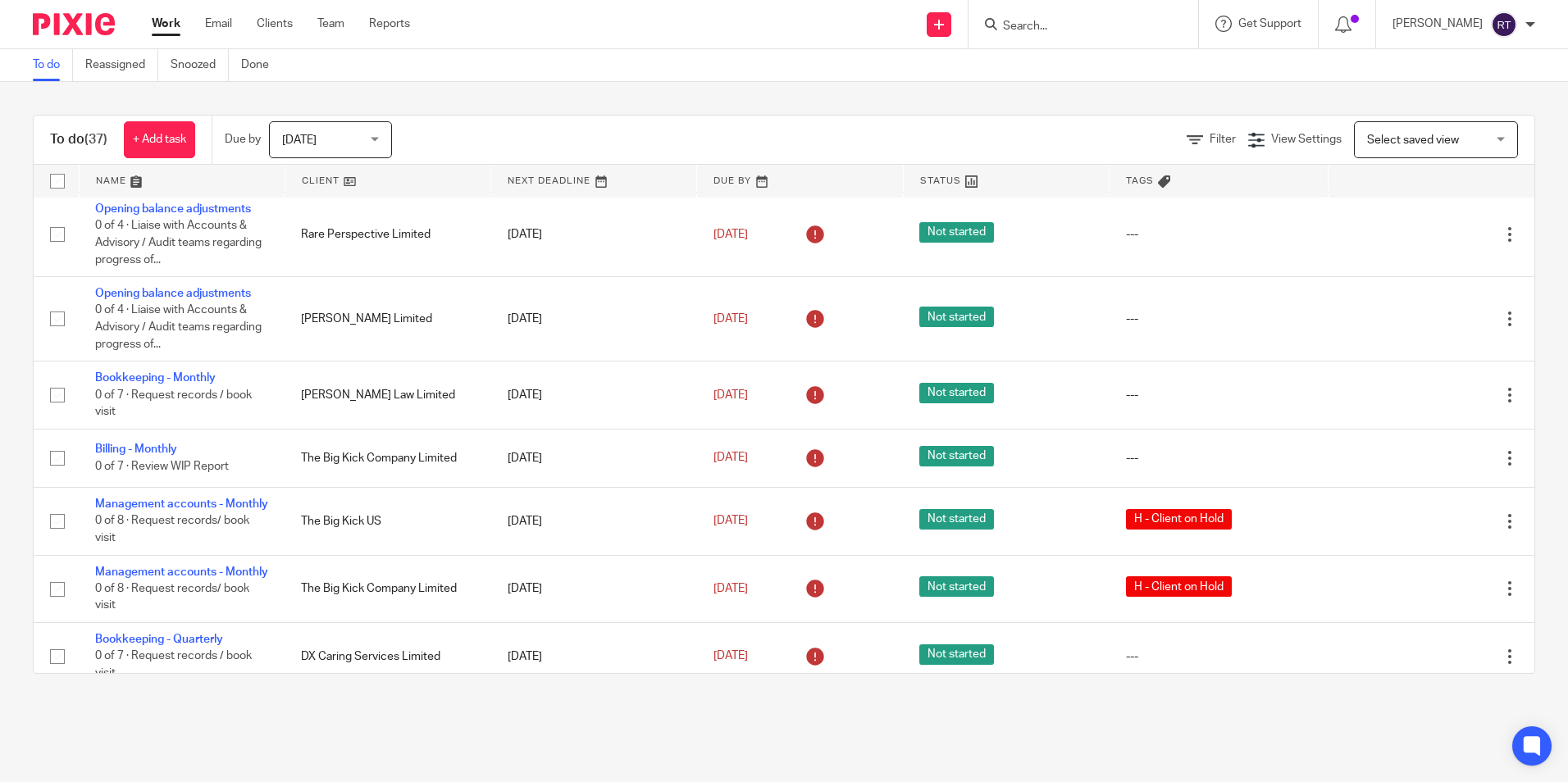
click at [327, 171] on link at bounding box center [388, 181] width 205 height 33
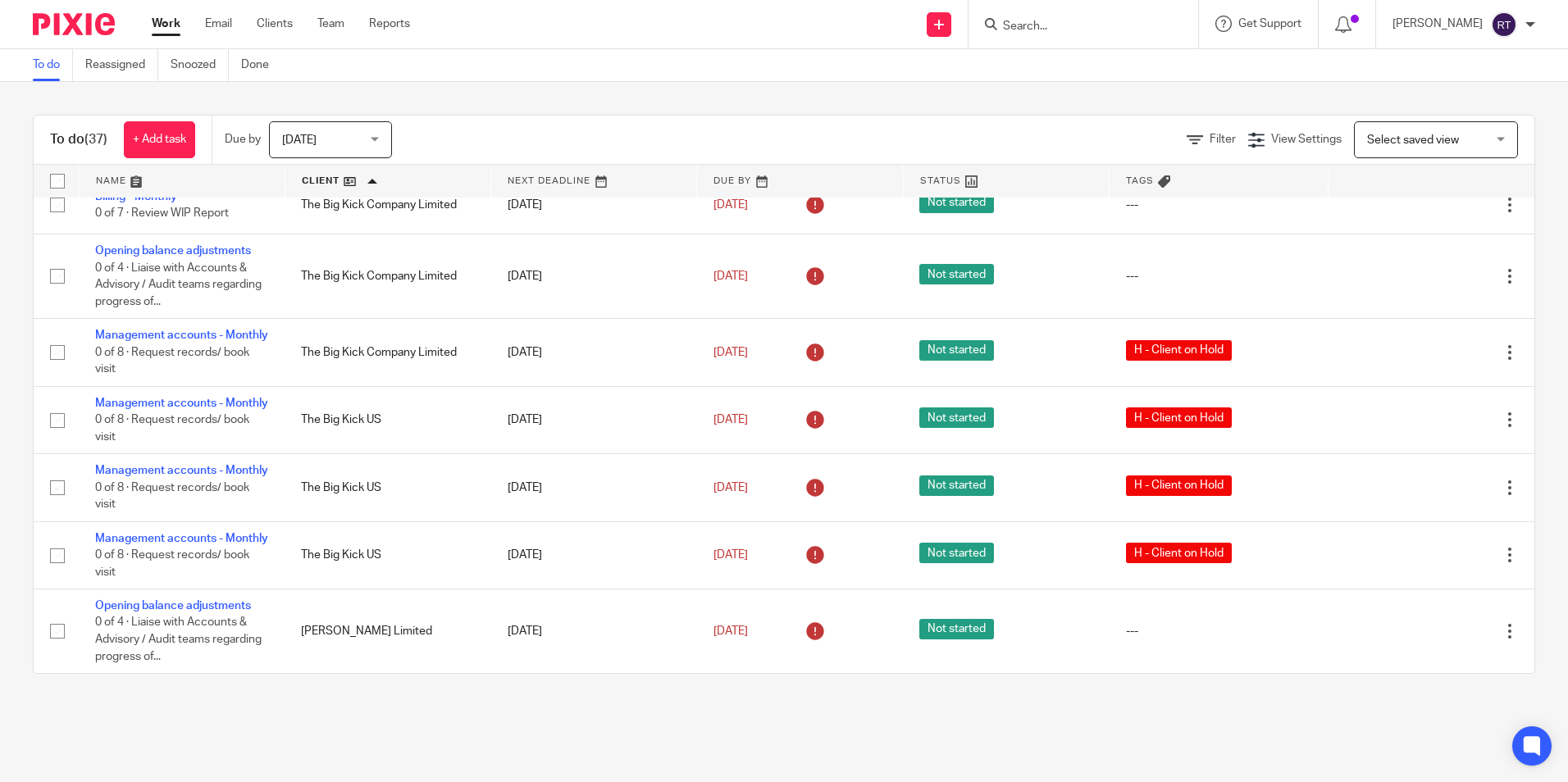
scroll to position [2333, 0]
click at [567, 102] on div "To do (37) + Add task Due by [DATE] [DATE] [DATE] [DATE] This week Next week Th…" at bounding box center [784, 395] width 1568 height 625
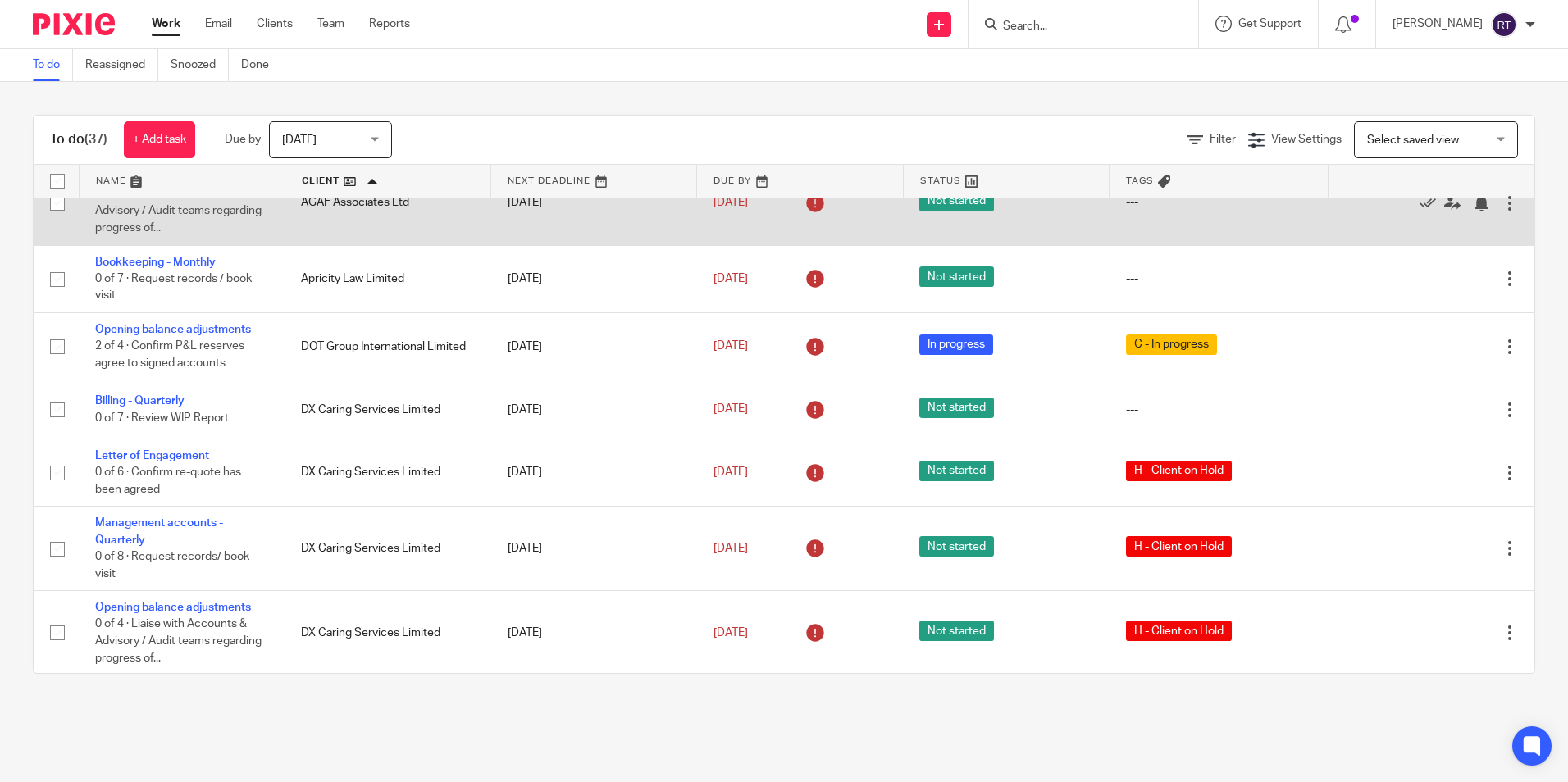
scroll to position [0, 0]
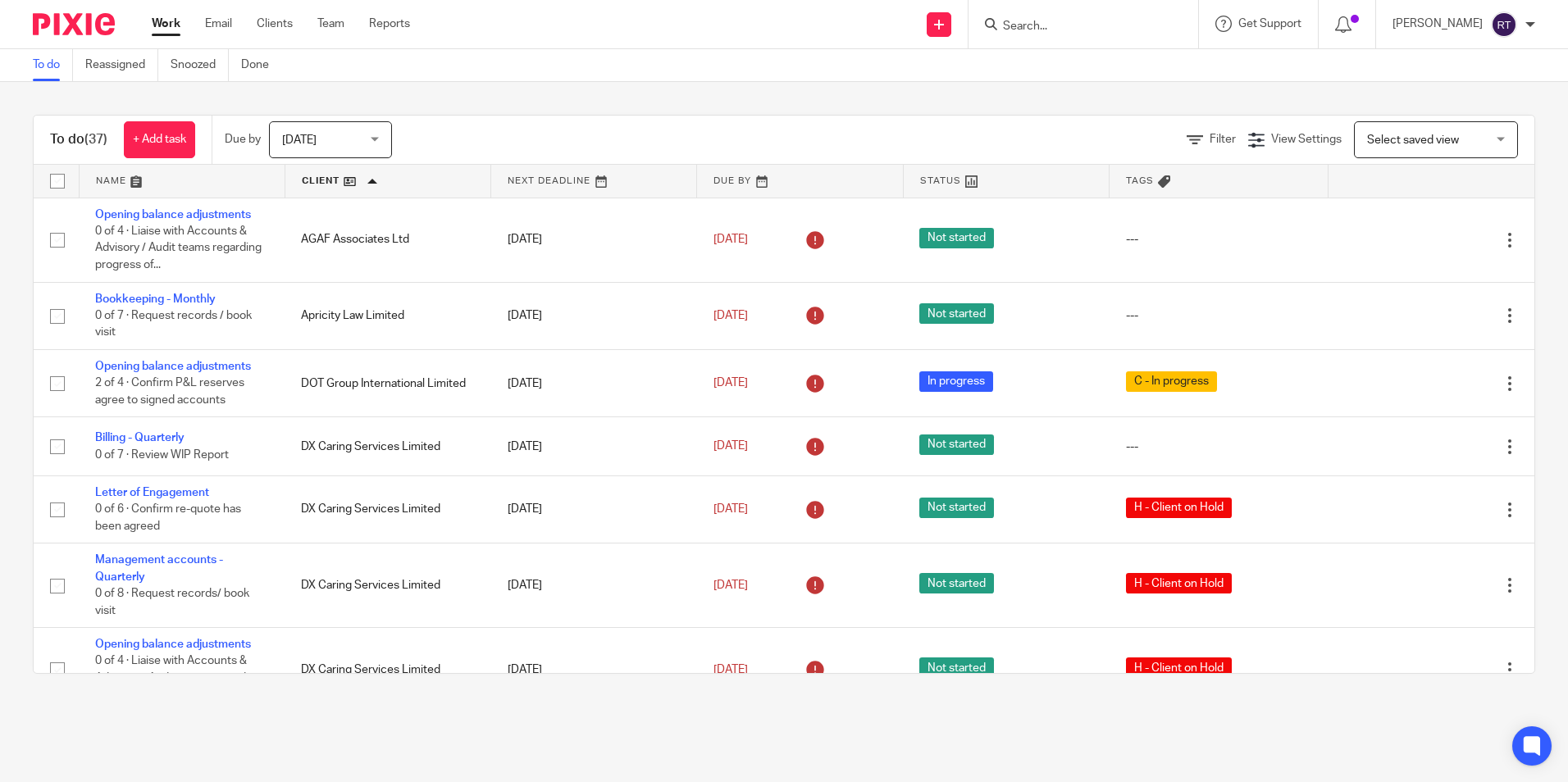
click at [95, 18] on img at bounding box center [74, 24] width 82 height 22
